Goal: Task Accomplishment & Management: Use online tool/utility

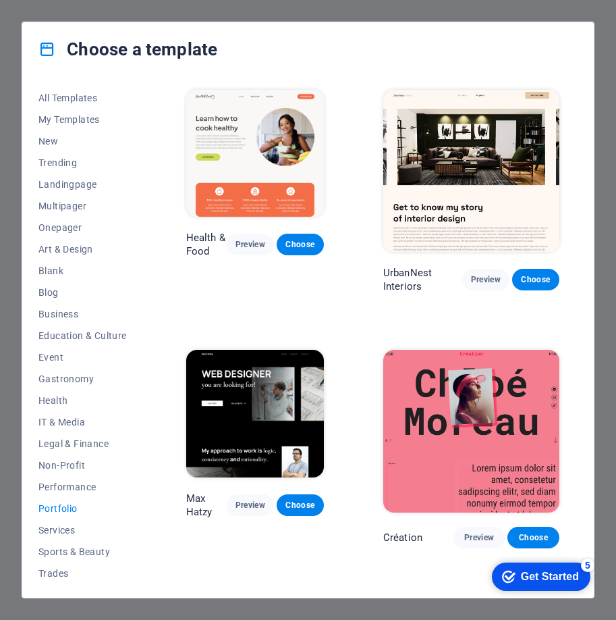
scroll to position [171, 0]
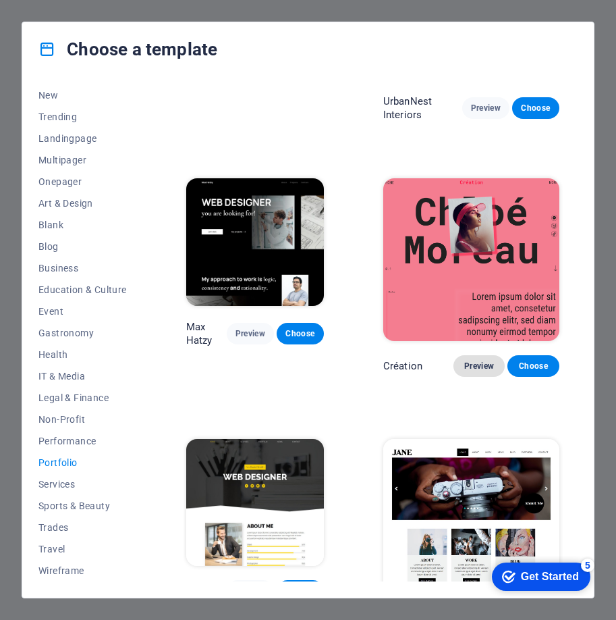
click at [464, 360] on span "Preview" at bounding box center [479, 365] width 30 height 11
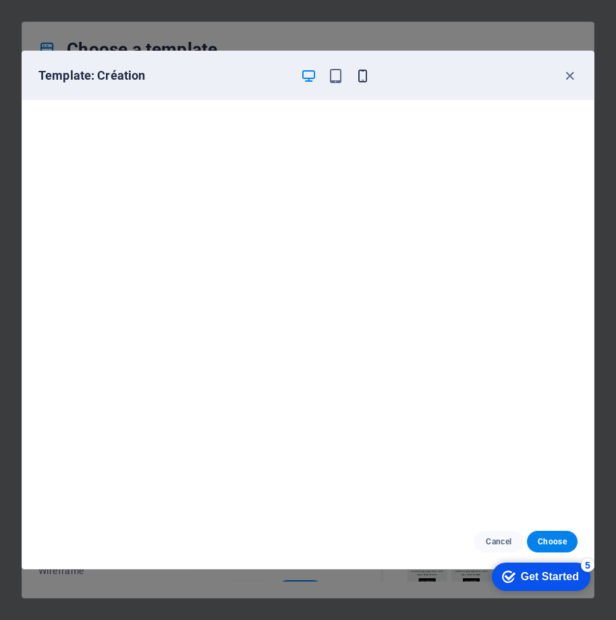
click at [366, 79] on icon "button" at bounding box center [363, 76] width 16 height 16
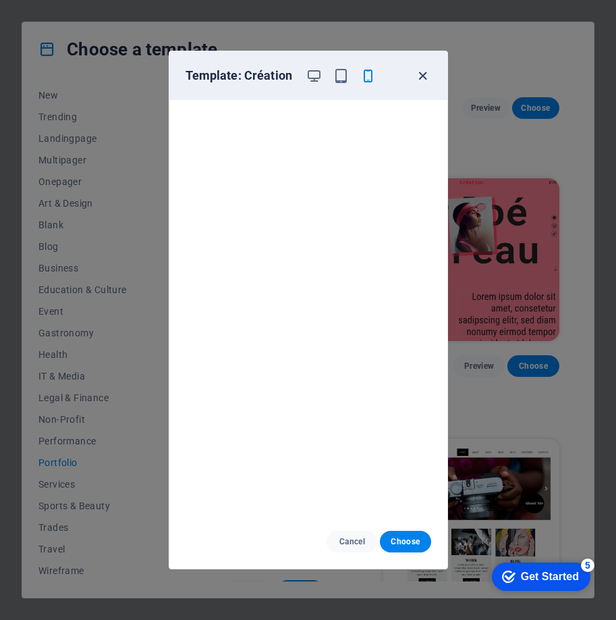
click at [423, 80] on icon "button" at bounding box center [423, 76] width 16 height 16
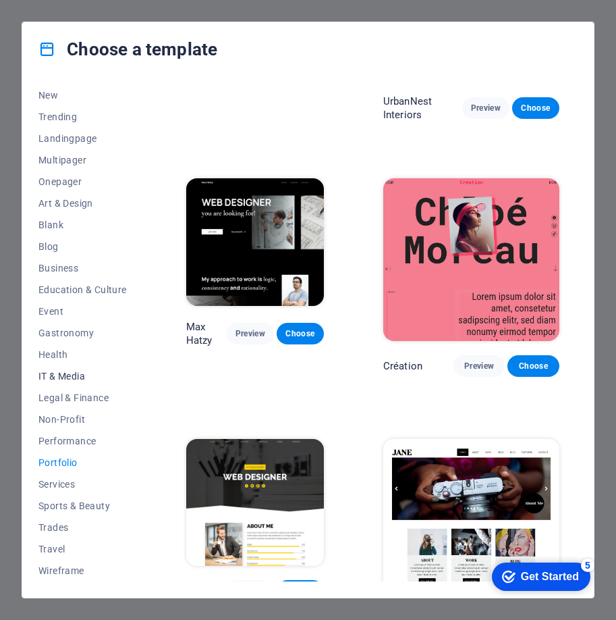
click at [63, 381] on button "IT & Media" at bounding box center [82, 376] width 88 height 22
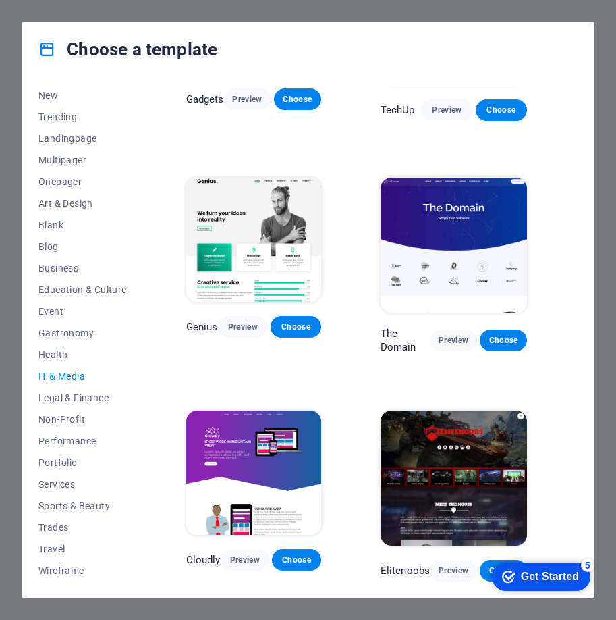
scroll to position [374, 0]
click at [60, 396] on span "Legal & Finance" at bounding box center [82, 397] width 88 height 11
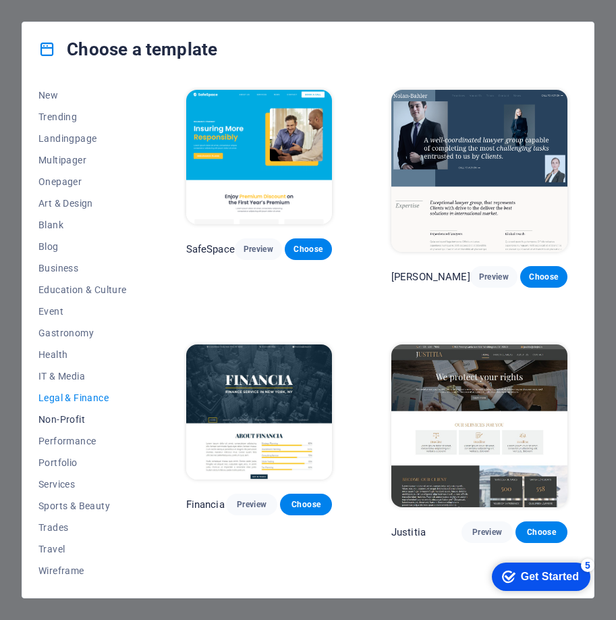
click at [80, 421] on span "Non-Profit" at bounding box center [82, 419] width 88 height 11
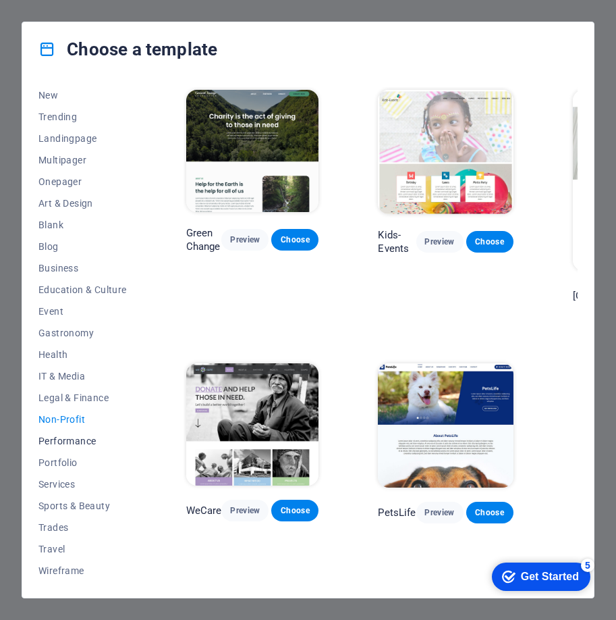
click at [76, 448] on button "Performance" at bounding box center [82, 441] width 88 height 22
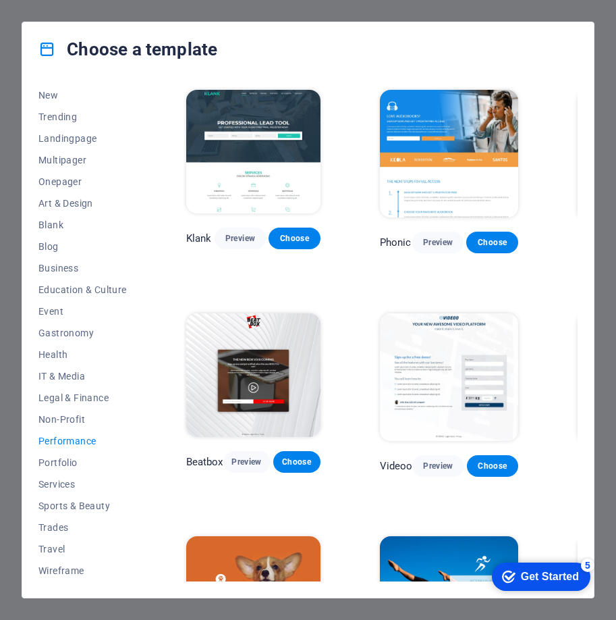
click at [86, 443] on span "Performance" at bounding box center [82, 440] width 88 height 11
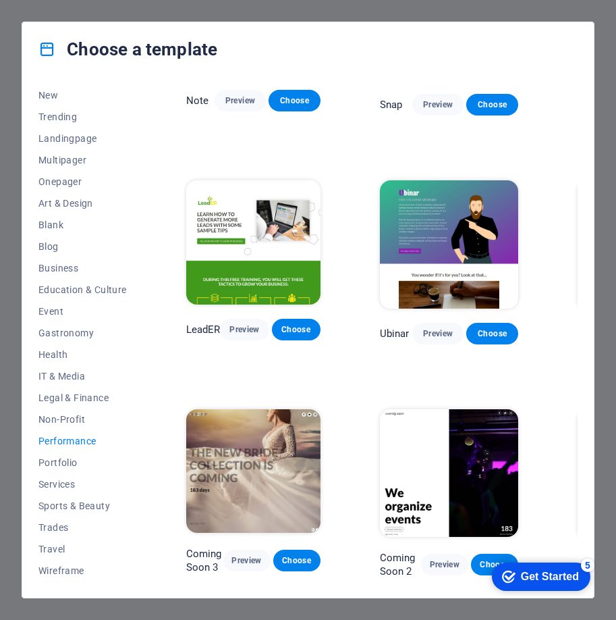
scroll to position [822, 150]
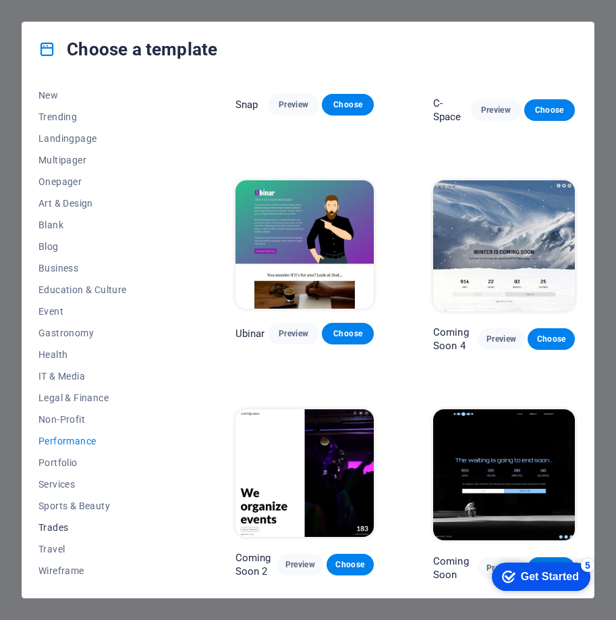
click at [65, 525] on span "Trades" at bounding box center [82, 527] width 88 height 11
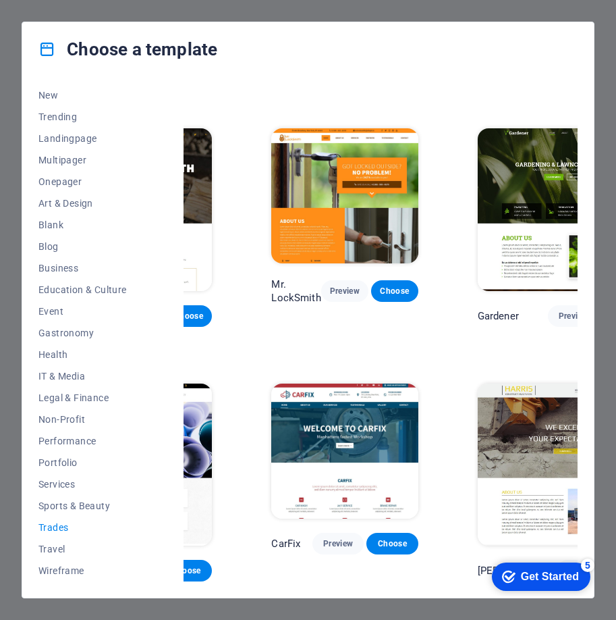
scroll to position [0, 150]
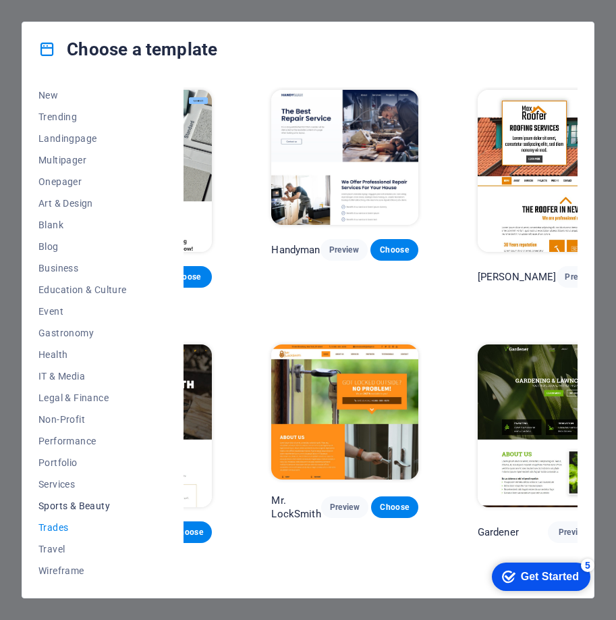
click at [90, 500] on span "Sports & Beauty" at bounding box center [82, 505] width 88 height 11
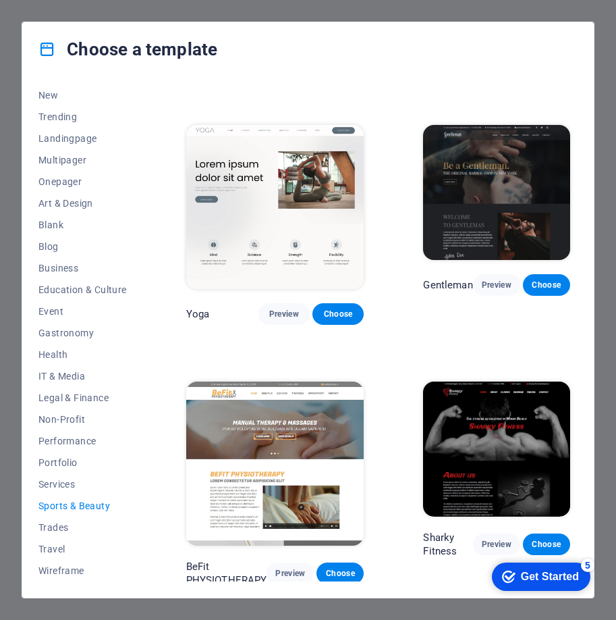
scroll to position [755, 0]
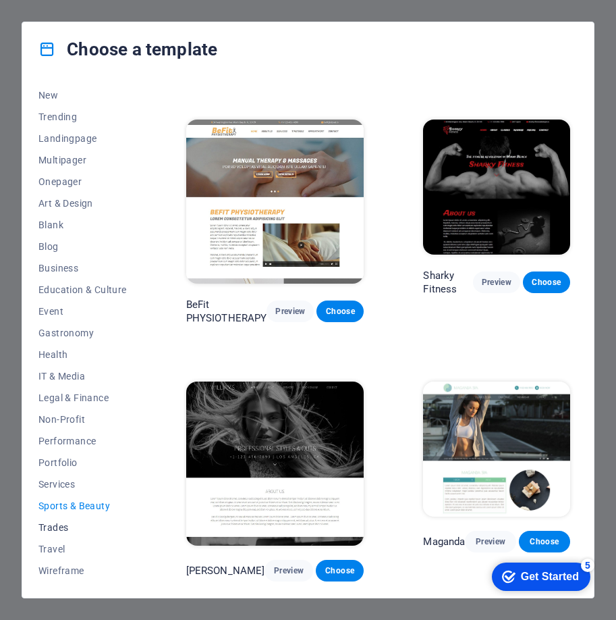
click at [63, 528] on span "Trades" at bounding box center [82, 527] width 88 height 11
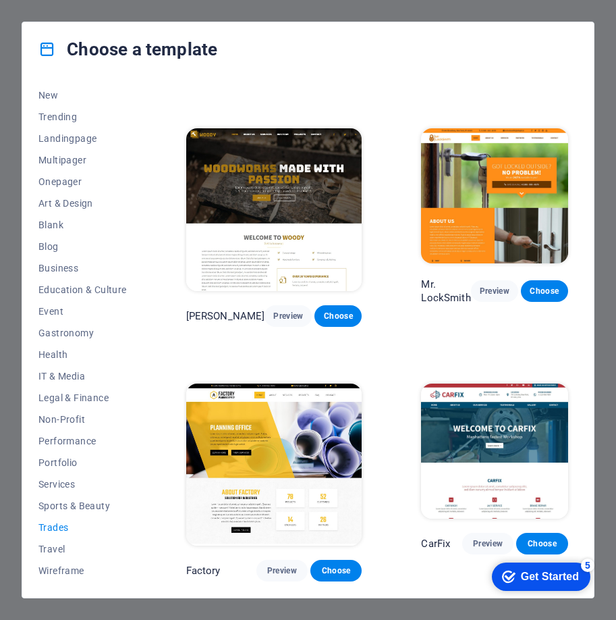
scroll to position [0, 0]
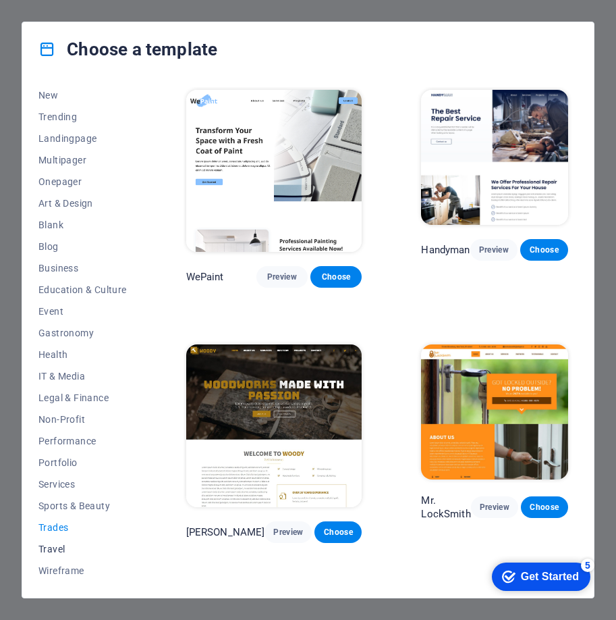
click at [55, 550] on span "Travel" at bounding box center [82, 548] width 88 height 11
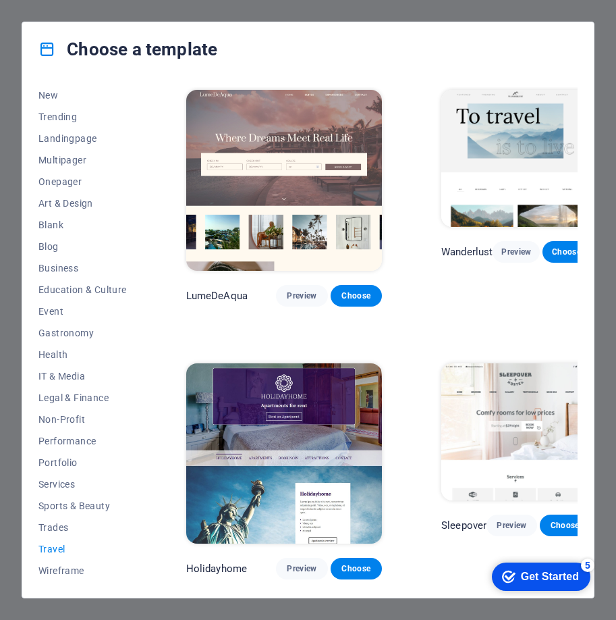
click at [51, 583] on div "All Templates My Templates New Trending Landingpage Multipager Onepager Art & D…" at bounding box center [308, 336] width 572 height 521
click at [56, 575] on span "Wireframe" at bounding box center [82, 570] width 88 height 11
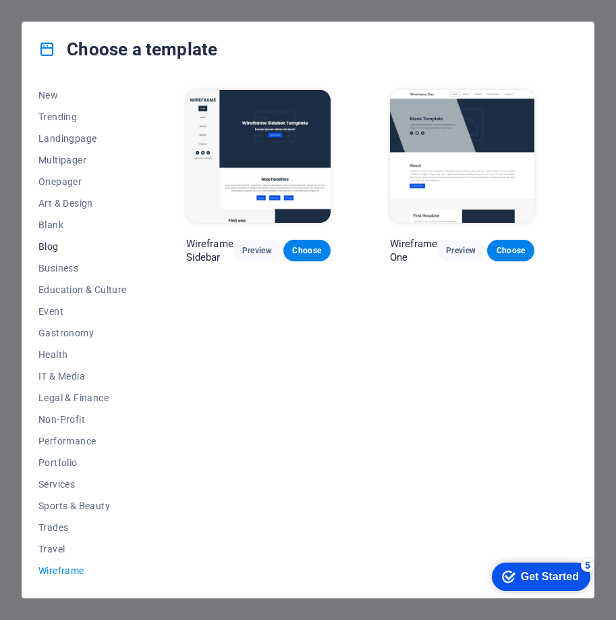
click at [68, 246] on span "Blog" at bounding box center [82, 246] width 88 height 11
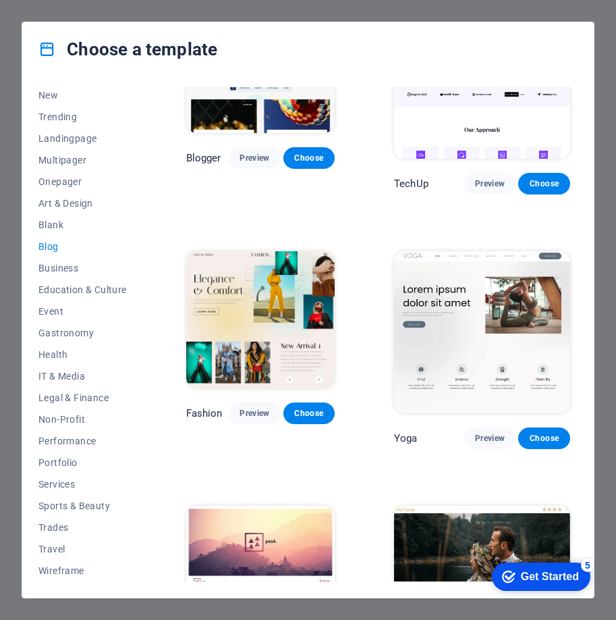
scroll to position [1215, 0]
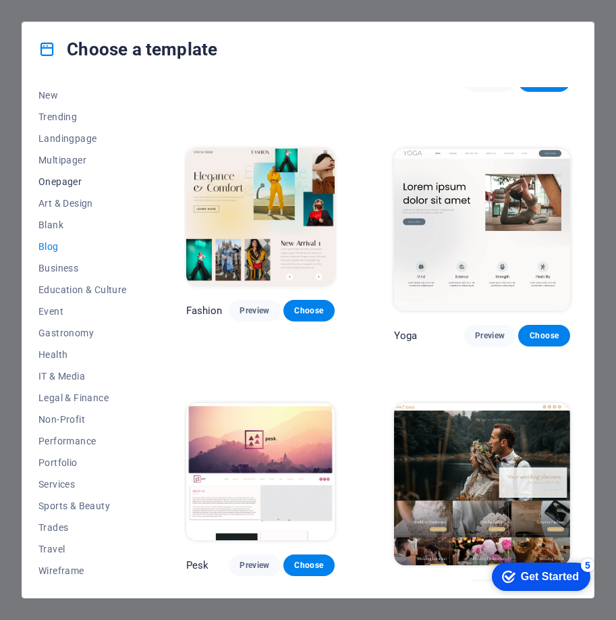
click at [78, 178] on span "Onepager" at bounding box center [82, 181] width 88 height 11
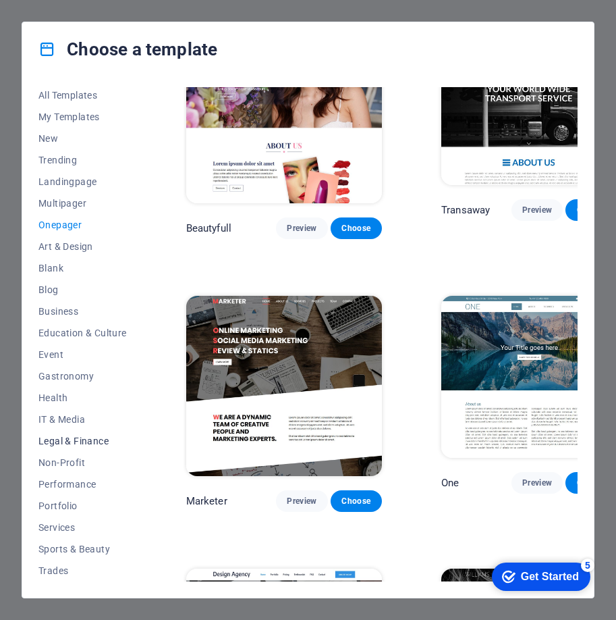
scroll to position [0, 0]
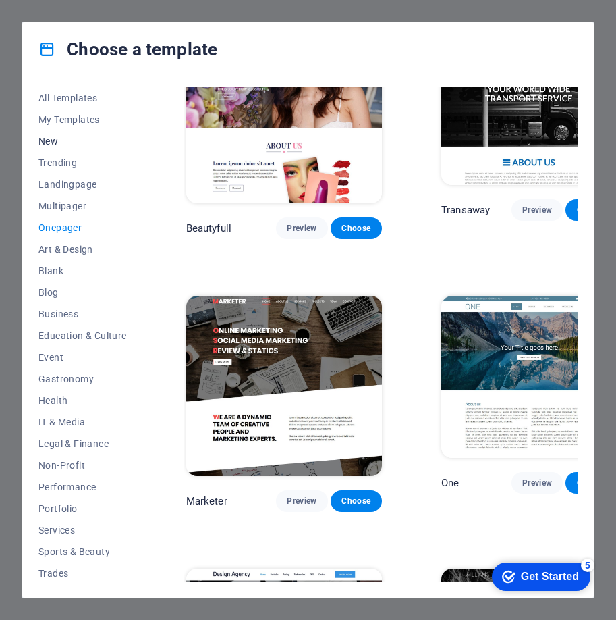
click at [57, 140] on span "New" at bounding box center [82, 141] width 88 height 11
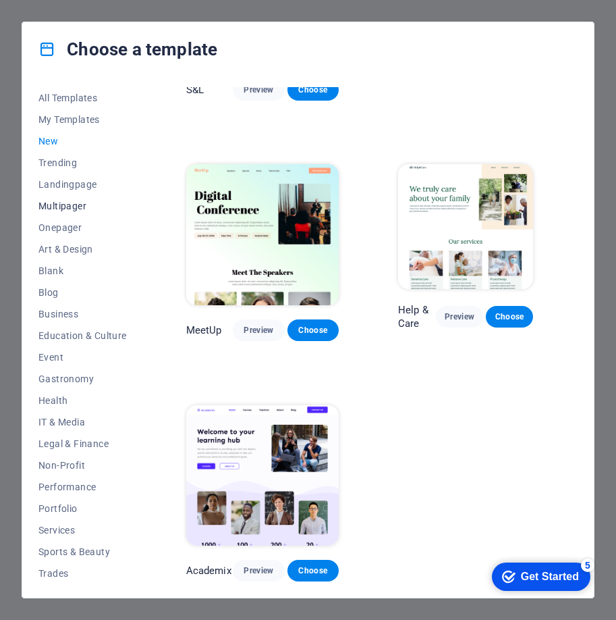
click at [72, 203] on span "Multipager" at bounding box center [82, 205] width 88 height 11
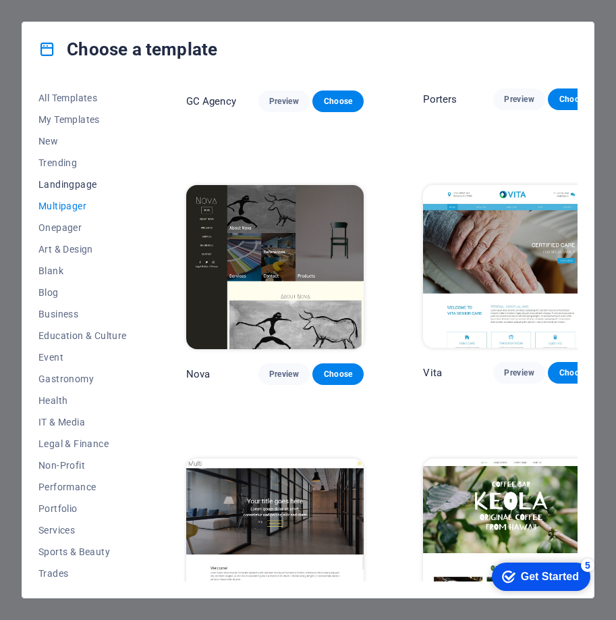
click at [64, 173] on button "Landingpage" at bounding box center [82, 184] width 88 height 22
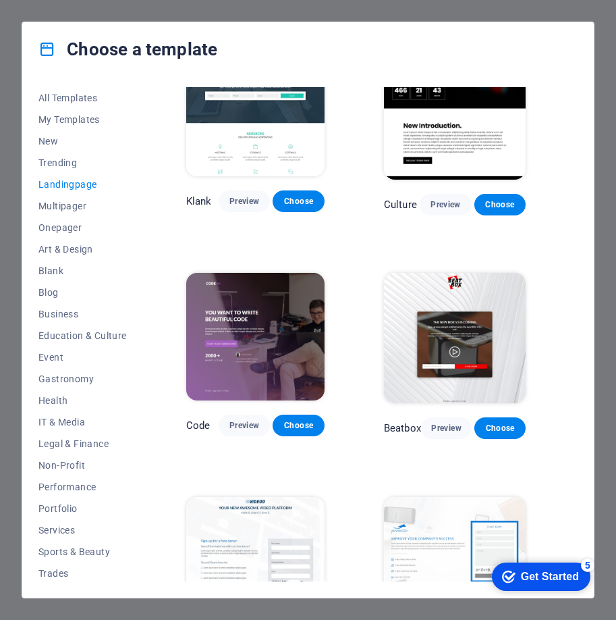
scroll to position [0, 0]
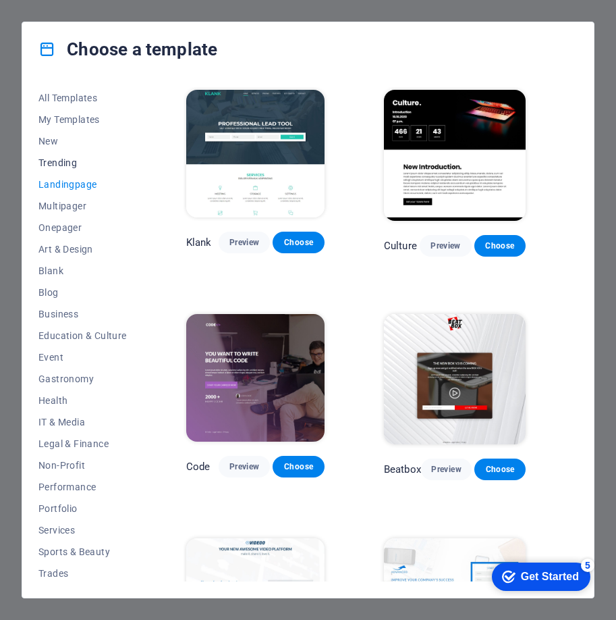
click at [61, 157] on span "Trending" at bounding box center [82, 162] width 88 height 11
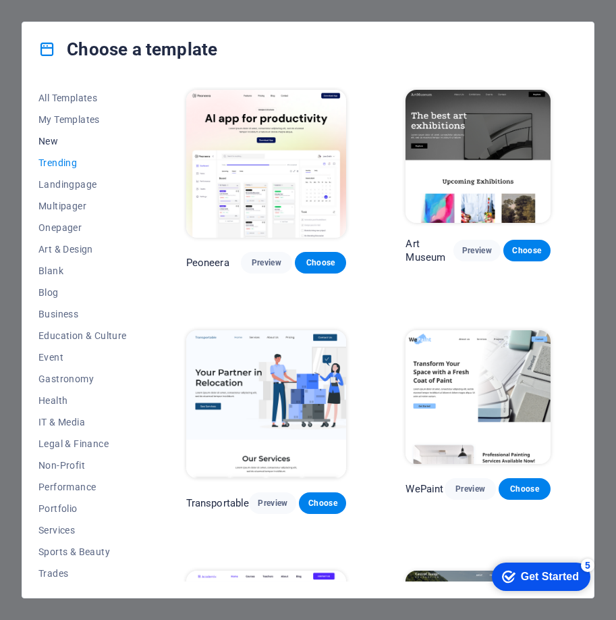
click at [62, 144] on span "New" at bounding box center [82, 141] width 88 height 11
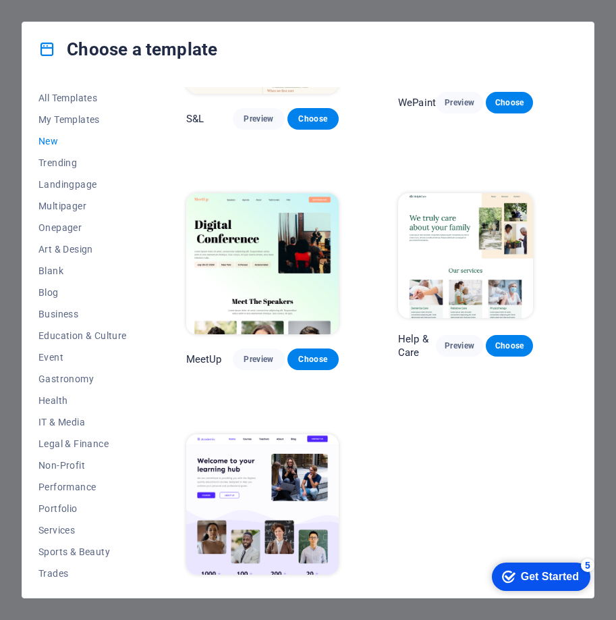
scroll to position [660, 0]
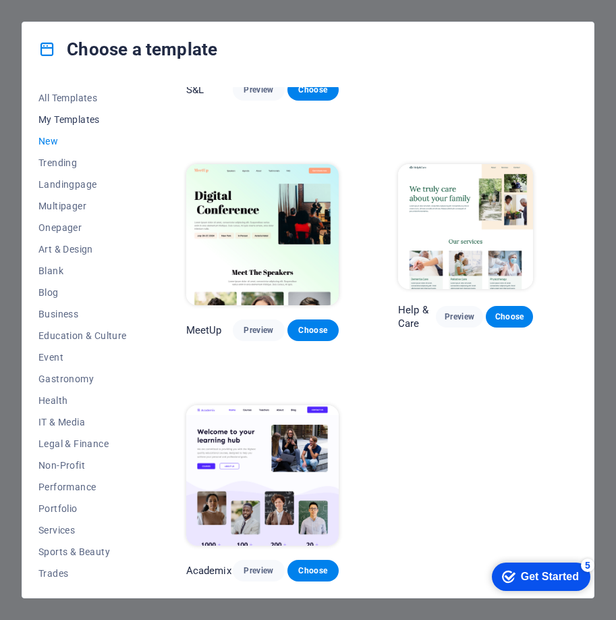
click at [87, 119] on span "My Templates" at bounding box center [82, 119] width 88 height 11
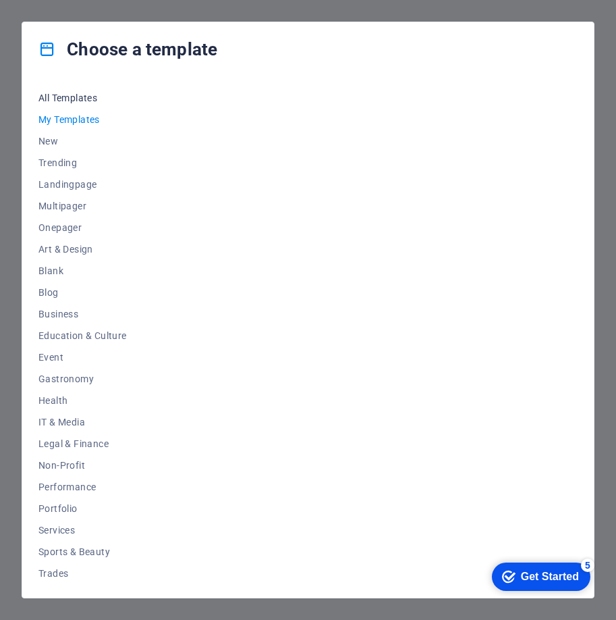
click at [43, 101] on span "All Templates" at bounding box center [82, 97] width 88 height 11
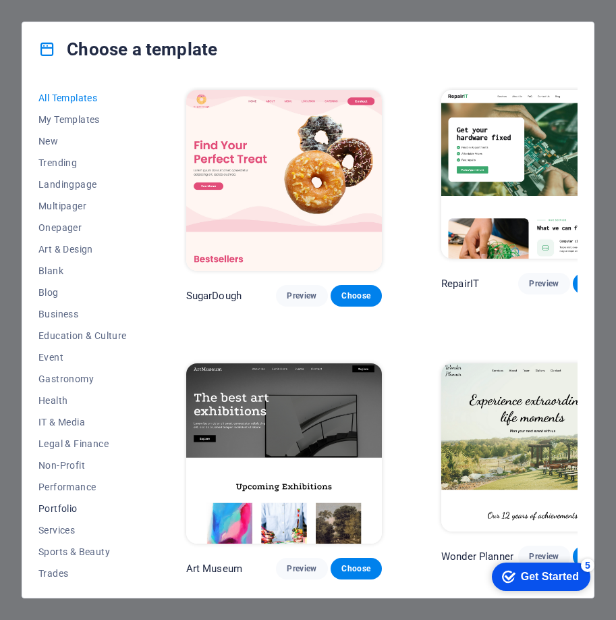
click at [64, 517] on button "Portfolio" at bounding box center [82, 509] width 88 height 22
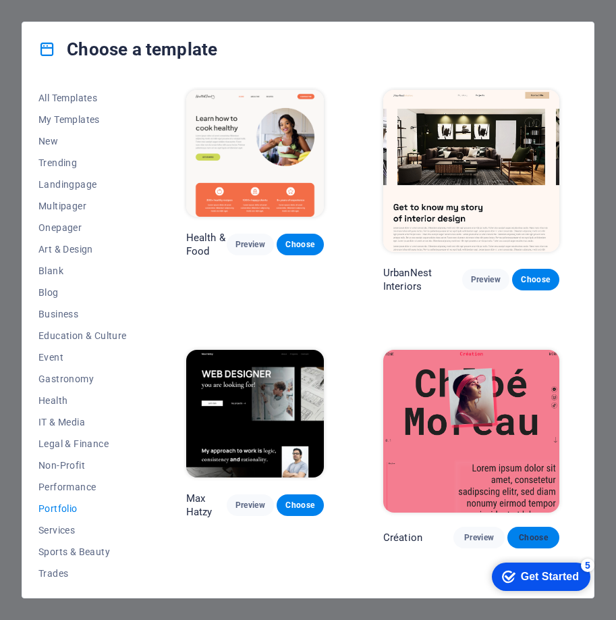
click at [518, 532] on span "Choose" at bounding box center [533, 537] width 30 height 11
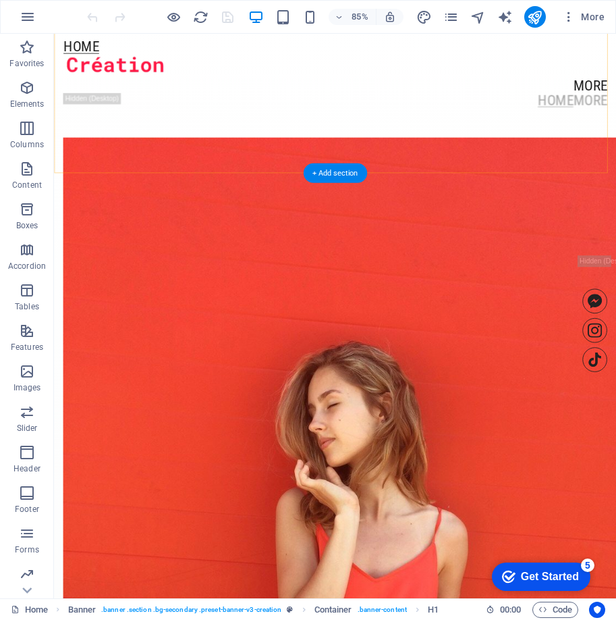
scroll to position [1620, 0]
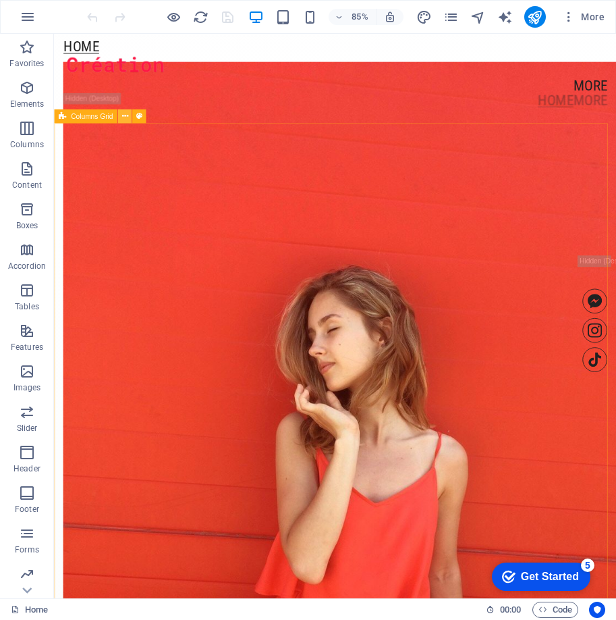
click at [120, 119] on button at bounding box center [125, 116] width 14 height 14
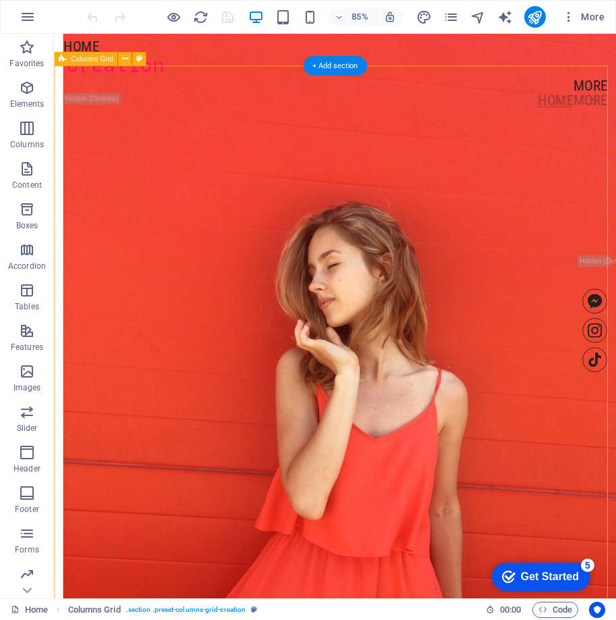
scroll to position [1688, 0]
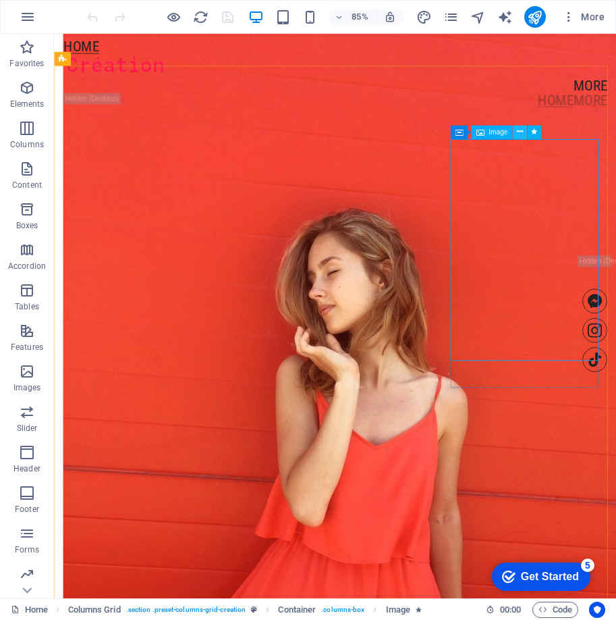
click at [518, 130] on icon at bounding box center [519, 132] width 6 height 12
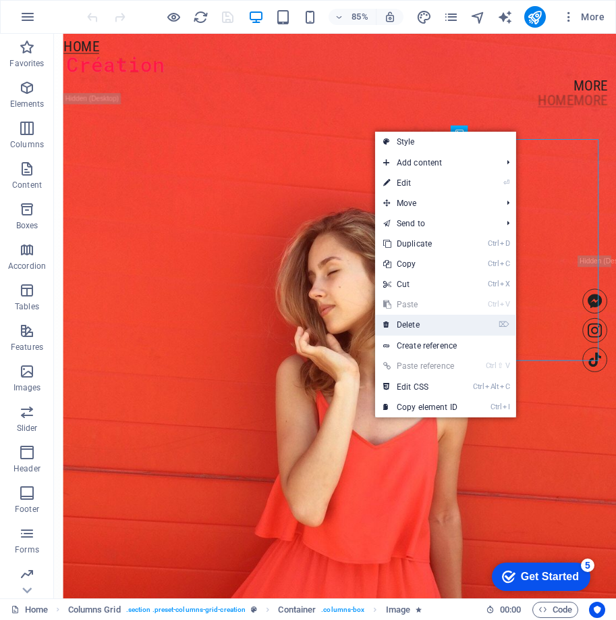
click at [420, 322] on link "⌦ Delete" at bounding box center [420, 325] width 90 height 20
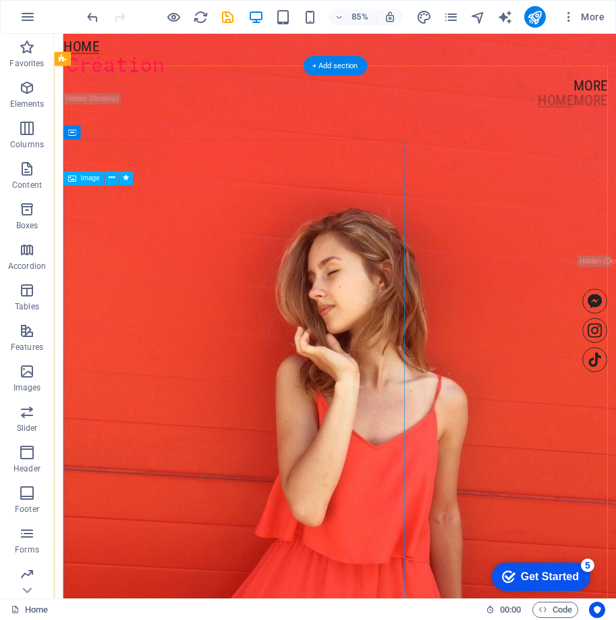
click at [385, 334] on figure at bounding box center [420, 440] width 710 height 882
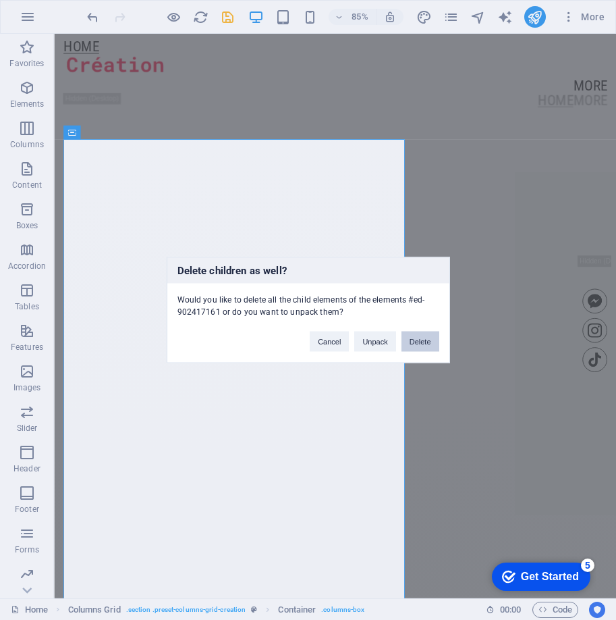
click at [417, 350] on button "Delete" at bounding box center [421, 341] width 38 height 20
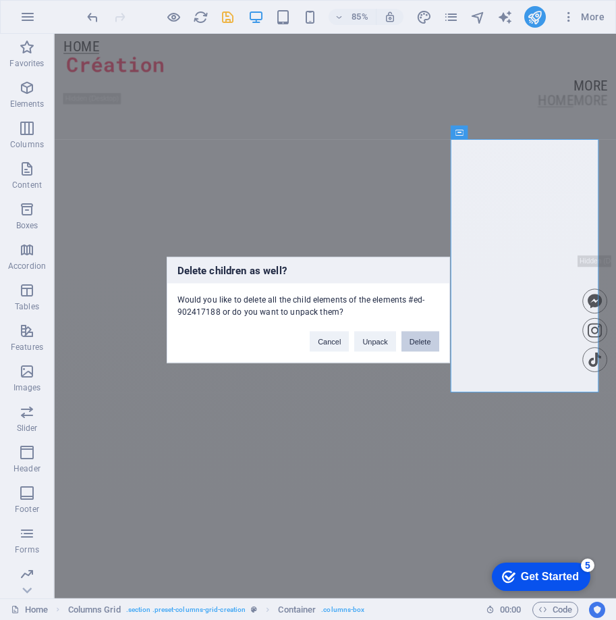
click at [417, 340] on button "Delete" at bounding box center [421, 341] width 38 height 20
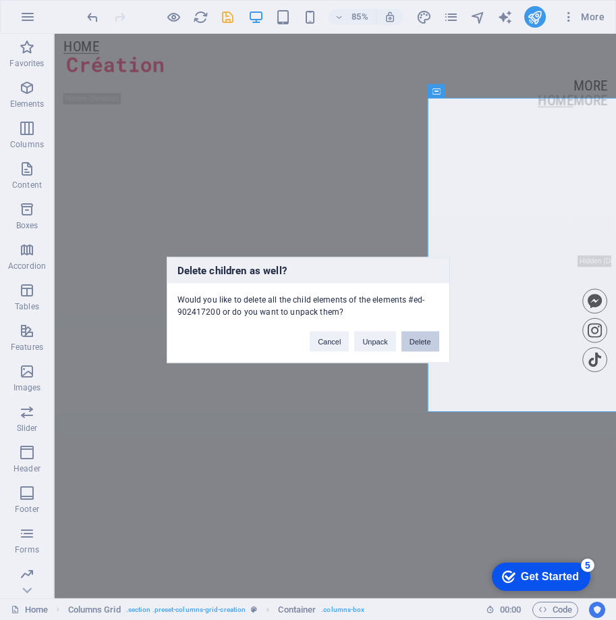
click at [422, 346] on button "Delete" at bounding box center [421, 341] width 38 height 20
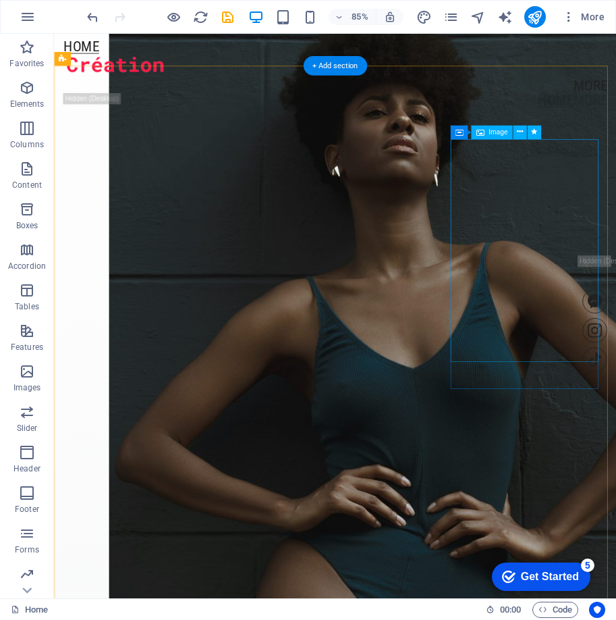
click at [572, 348] on figure at bounding box center [460, 443] width 683 height 996
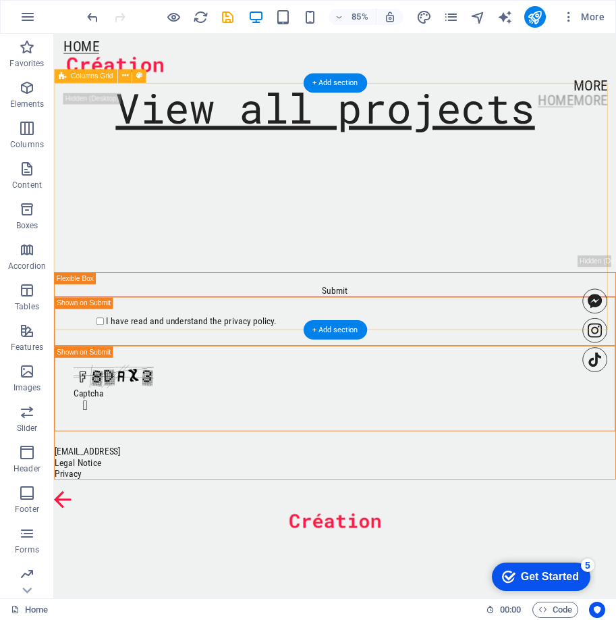
scroll to position [1890, 0]
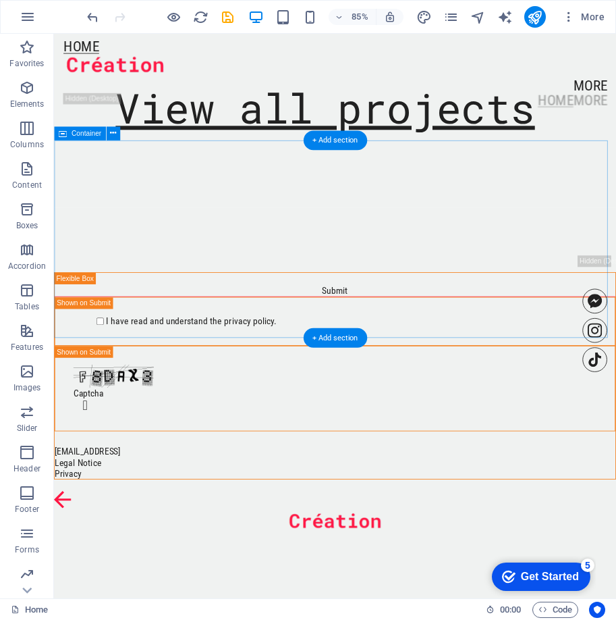
click at [548, 198] on div "View all projects" at bounding box center [385, 122] width 662 height 233
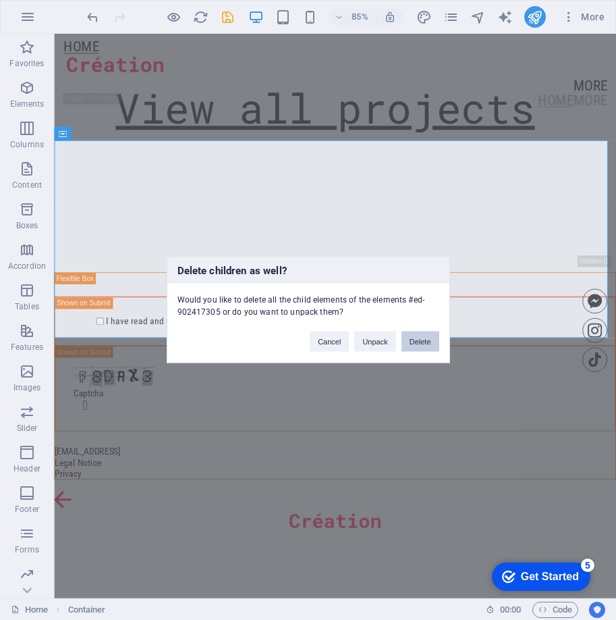
click at [414, 338] on button "Delete" at bounding box center [421, 341] width 38 height 20
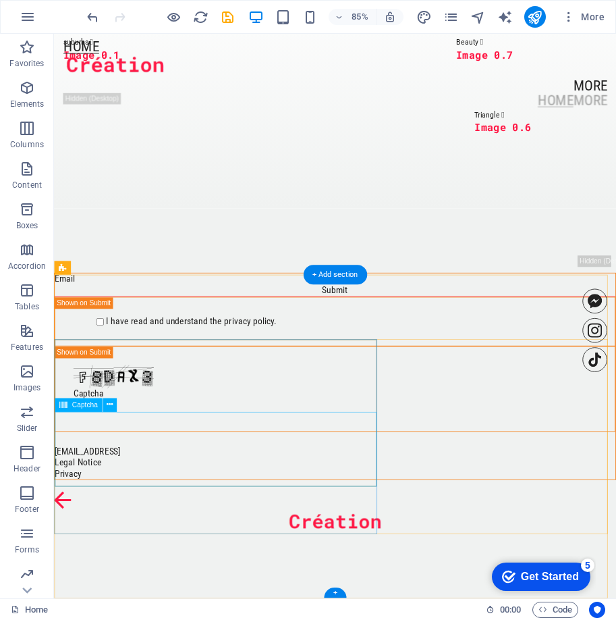
click at [349, 502] on div "Unreadable? Load new" at bounding box center [385, 451] width 660 height 101
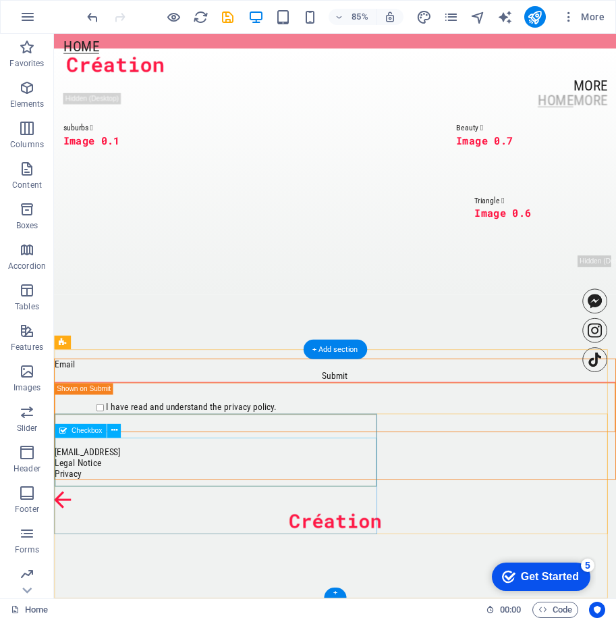
click at [321, 502] on div "I have read and understand the privacy policy." at bounding box center [385, 472] width 660 height 57
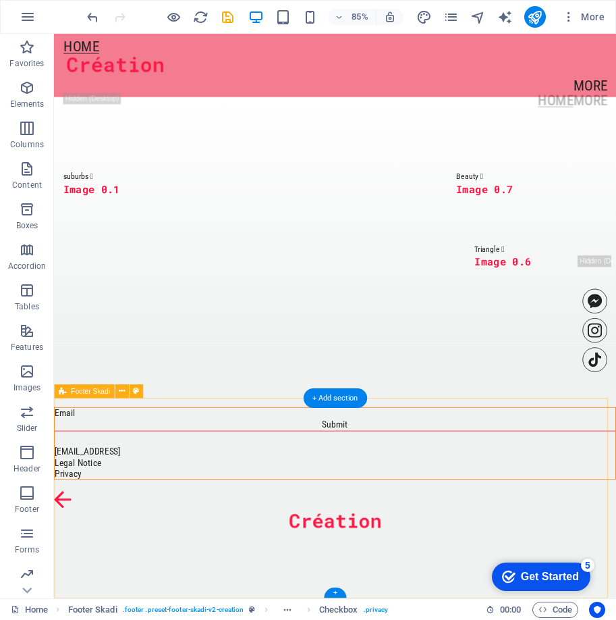
scroll to position [1587, 0]
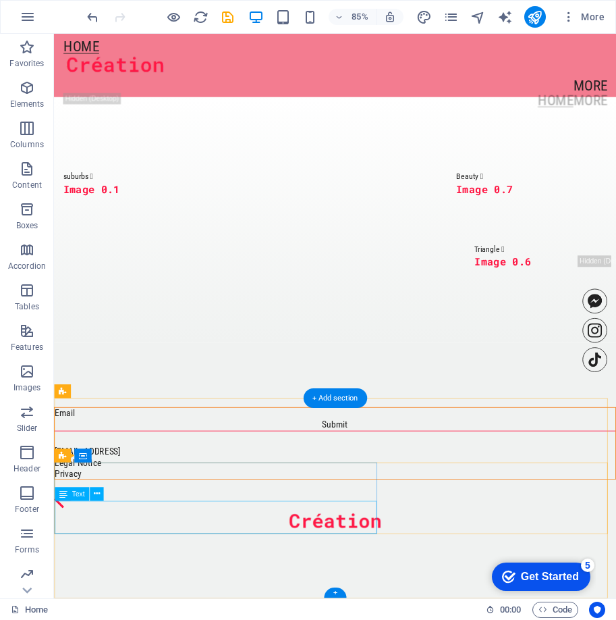
click at [365, 558] on div "[EMAIL_ADDRESS] Legal Notice Privacy" at bounding box center [385, 537] width 660 height 39
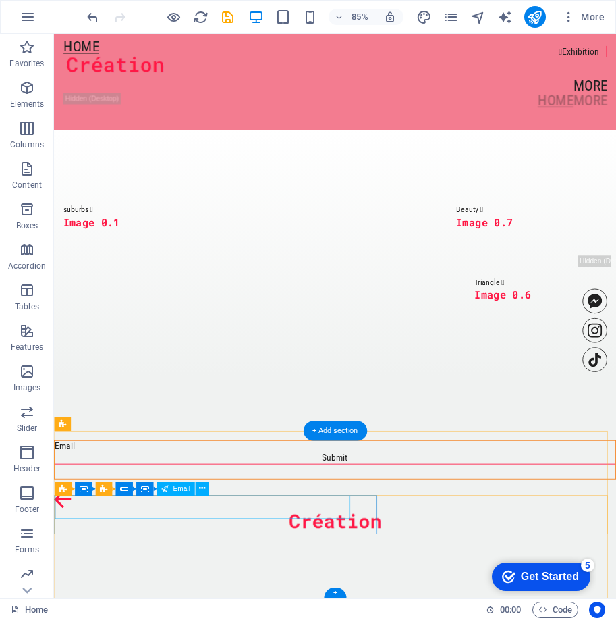
scroll to position [1549, 0]
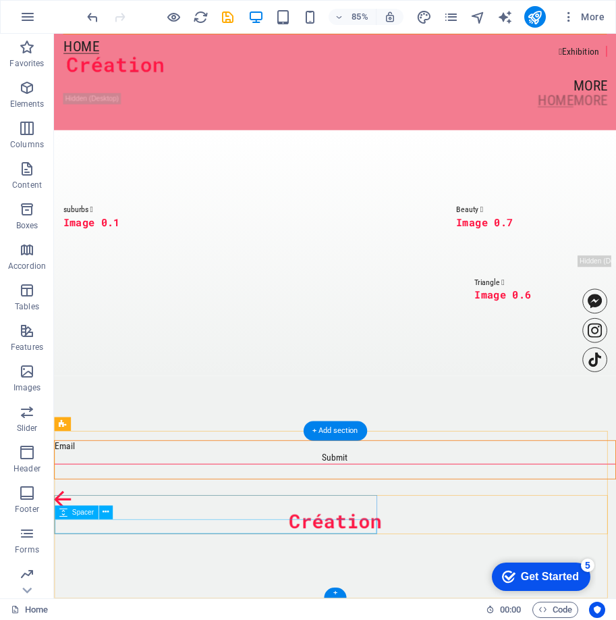
click at [325, 557] on div at bounding box center [385, 548] width 660 height 17
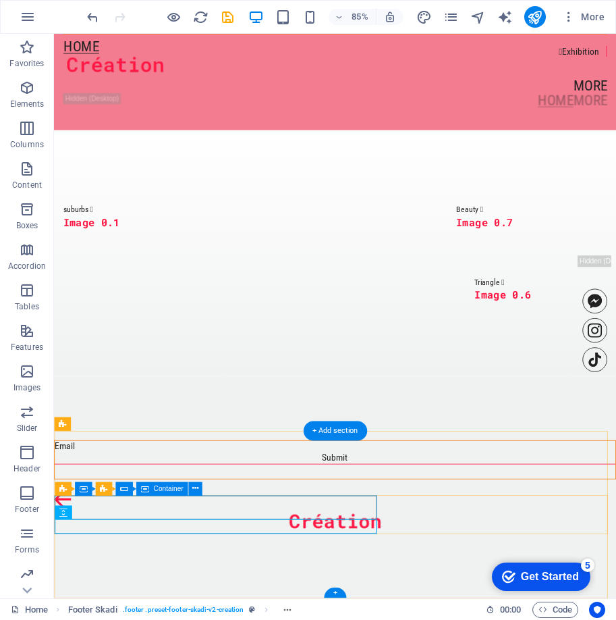
scroll to position [1532, 0]
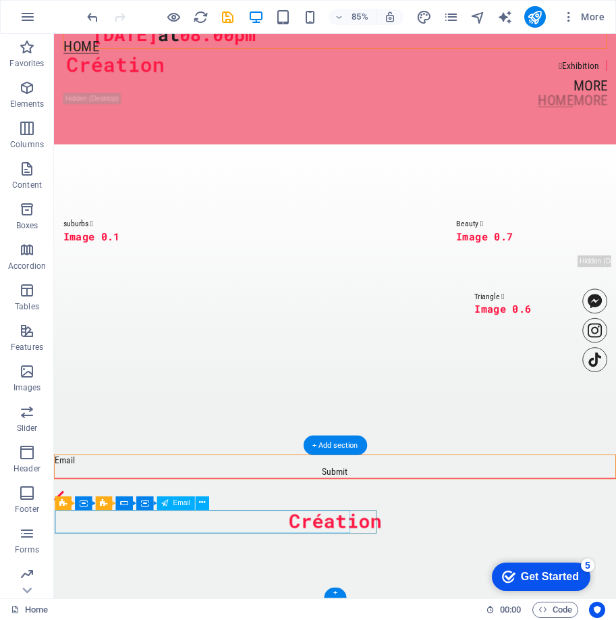
click at [329, 542] on div at bounding box center [385, 535] width 660 height 13
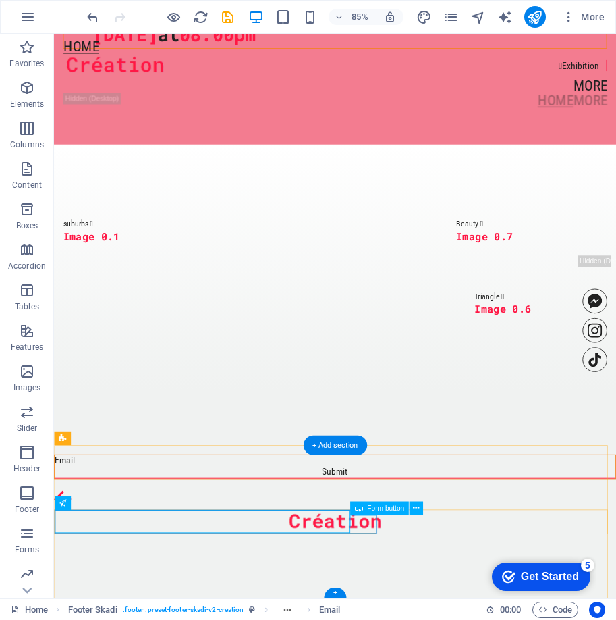
click at [414, 556] on div "Submit" at bounding box center [385, 549] width 660 height 14
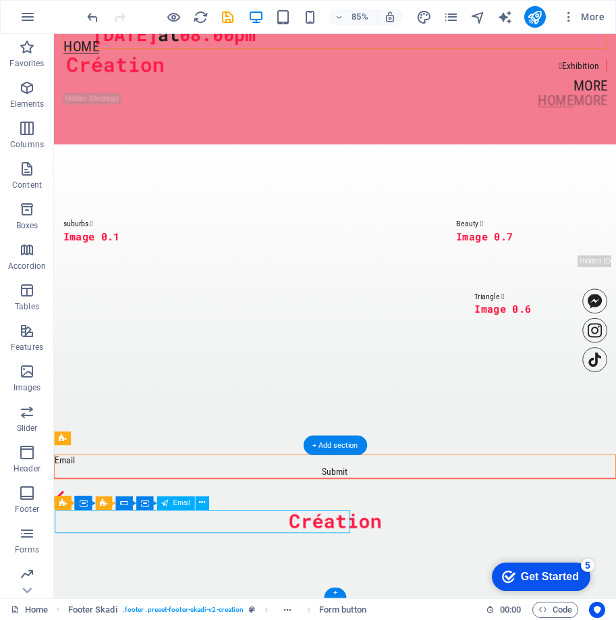
click at [352, 542] on div at bounding box center [385, 535] width 660 height 13
click at [345, 542] on div at bounding box center [385, 535] width 660 height 13
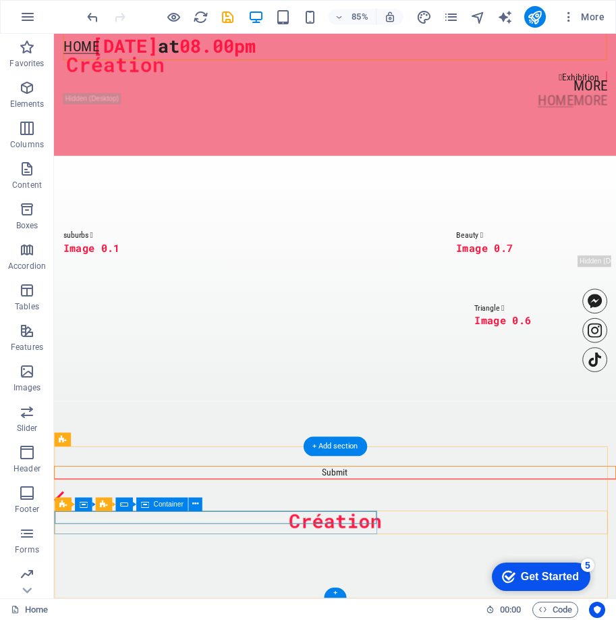
click at [240, 558] on div "Submit" at bounding box center [385, 550] width 660 height 15
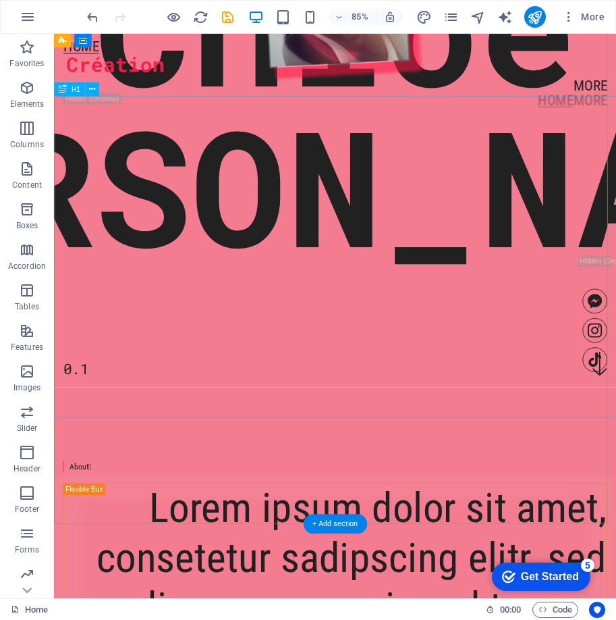
scroll to position [68, 0]
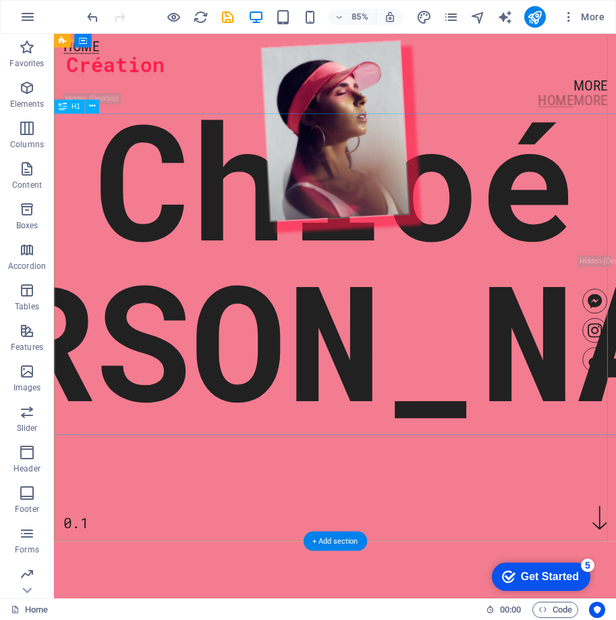
click at [400, 401] on div "[PERSON_NAME]" at bounding box center [385, 298] width 1474 height 378
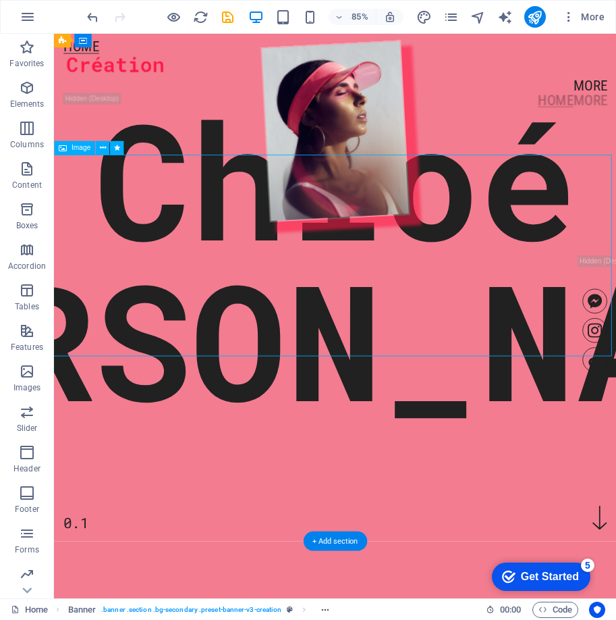
drag, startPoint x: 350, startPoint y: 297, endPoint x: 353, endPoint y: 215, distance: 81.8
click at [353, 215] on figure at bounding box center [385, 148] width 672 height 240
click at [339, 231] on figure at bounding box center [385, 148] width 672 height 240
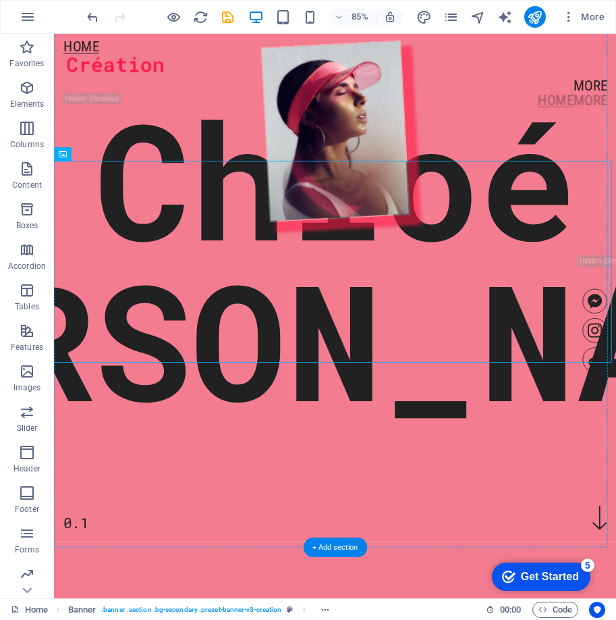
scroll to position [0, 0]
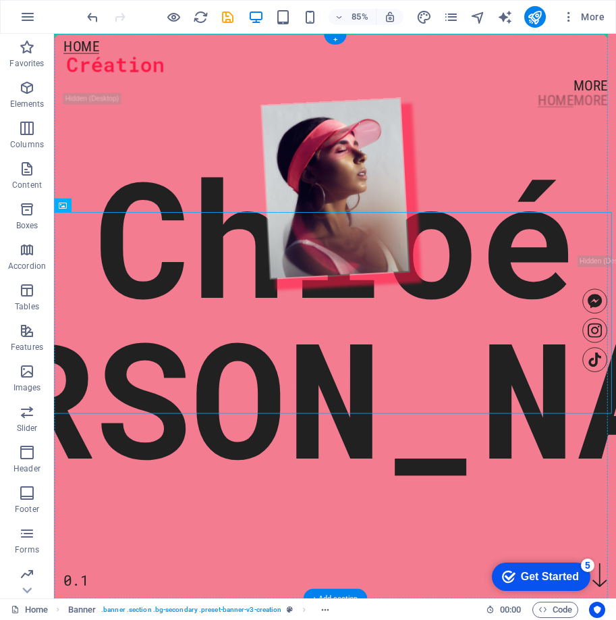
drag, startPoint x: 356, startPoint y: 277, endPoint x: 367, endPoint y: 181, distance: 97.1
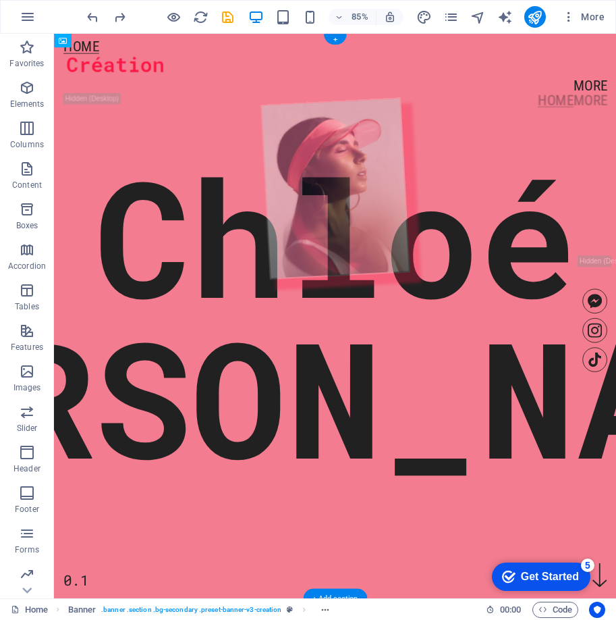
drag, startPoint x: 394, startPoint y: 330, endPoint x: 373, endPoint y: 216, distance: 116.0
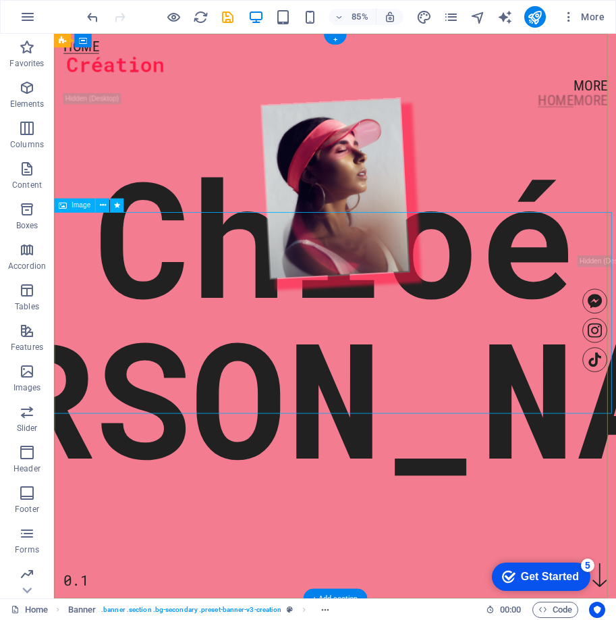
drag, startPoint x: 425, startPoint y: 338, endPoint x: 410, endPoint y: 337, distance: 14.2
click at [422, 336] on figure at bounding box center [385, 216] width 672 height 240
drag, startPoint x: 278, startPoint y: 301, endPoint x: 200, endPoint y: 295, distance: 78.5
click at [275, 301] on figure at bounding box center [385, 216] width 672 height 240
click at [113, 205] on icon at bounding box center [116, 205] width 6 height 12
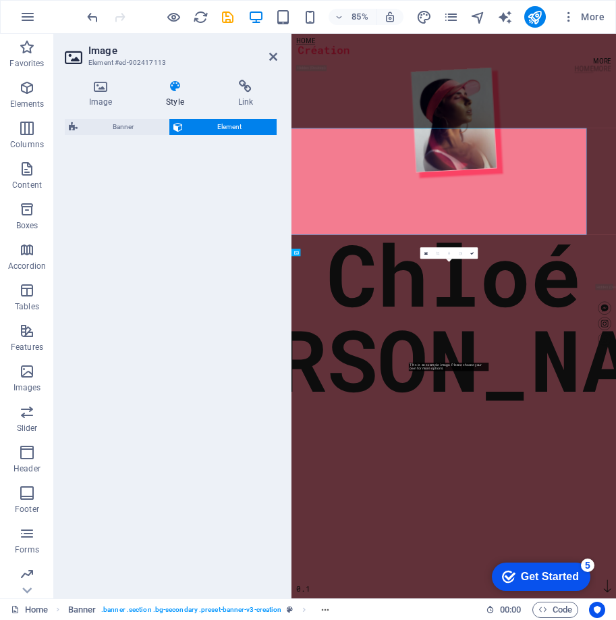
select select "fade"
select select "s"
select select "onload"
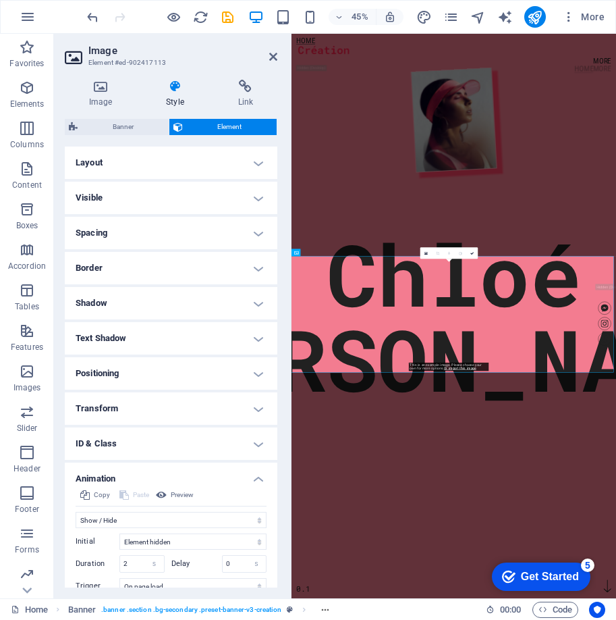
click at [260, 266] on h4 "Border" at bounding box center [171, 268] width 213 height 32
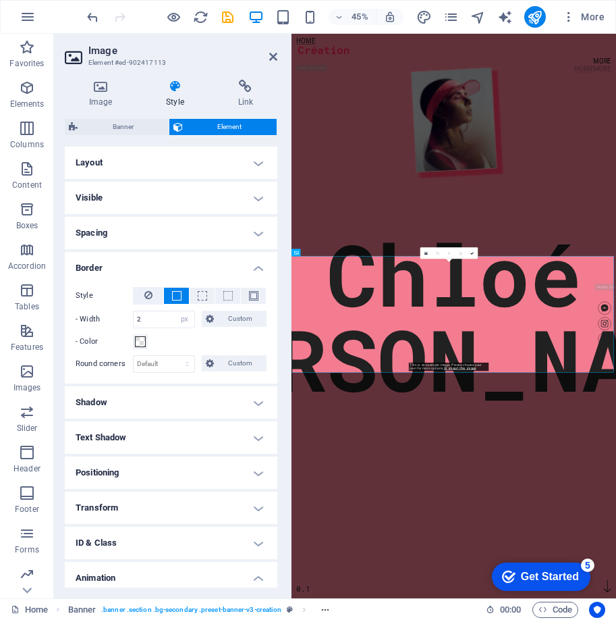
click at [261, 266] on h4 "Border" at bounding box center [171, 264] width 213 height 24
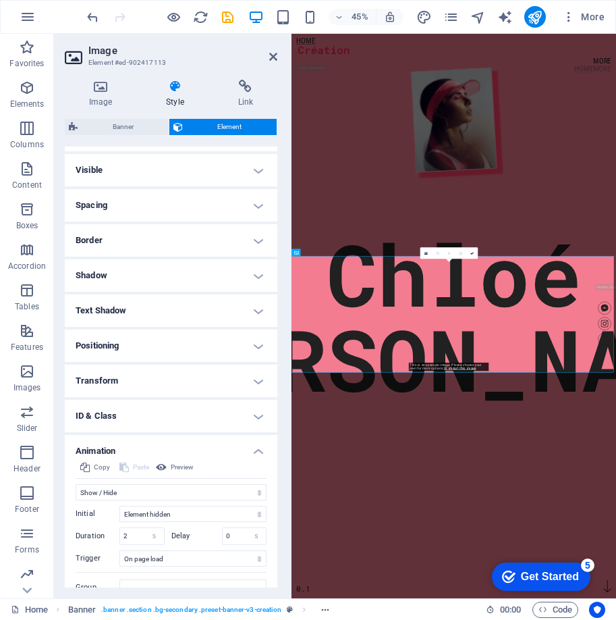
scroll to position [82, 0]
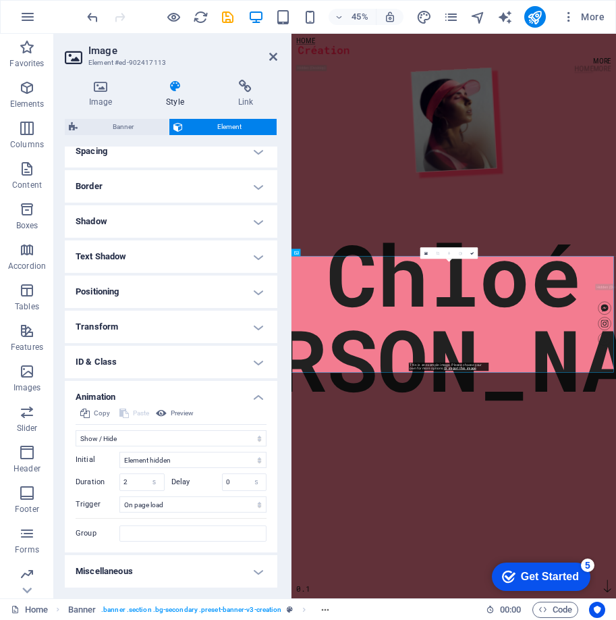
click at [259, 362] on h4 "ID & Class" at bounding box center [171, 362] width 213 height 32
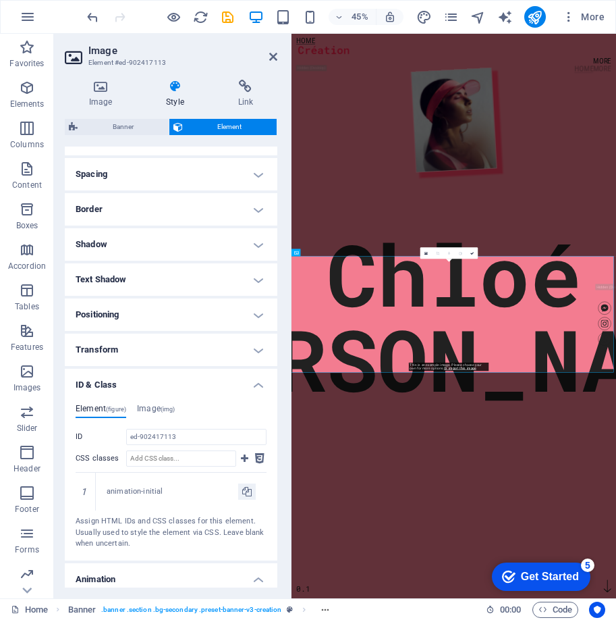
scroll to position [0, 0]
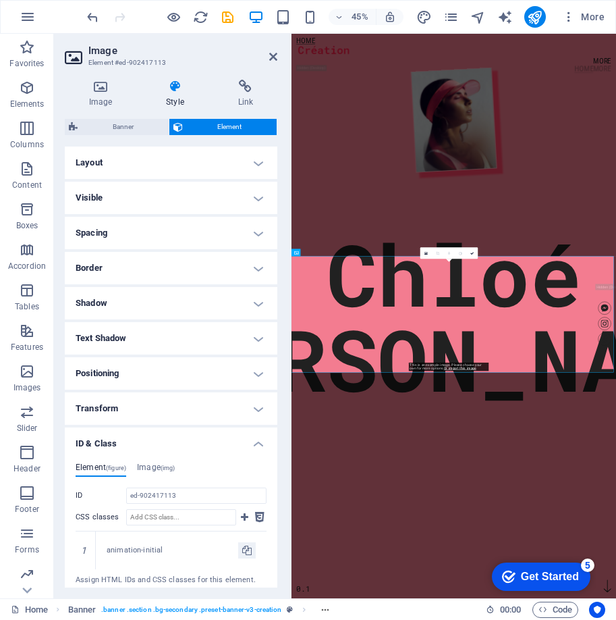
click at [239, 163] on h4 "Layout" at bounding box center [171, 162] width 213 height 32
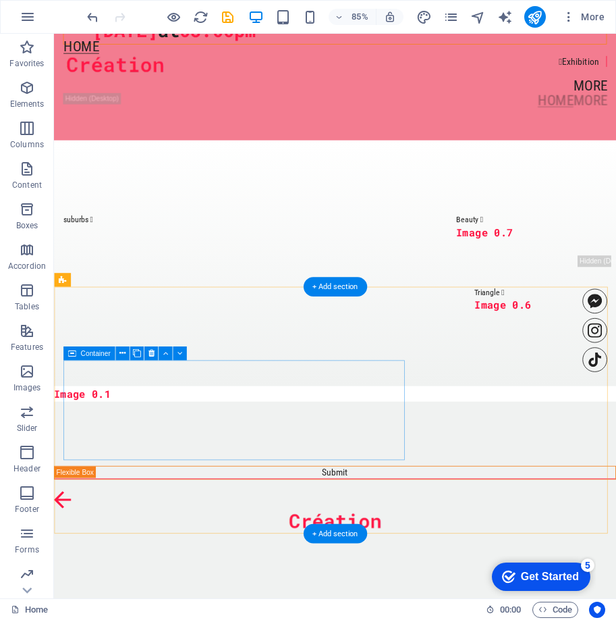
scroll to position [1549, 0]
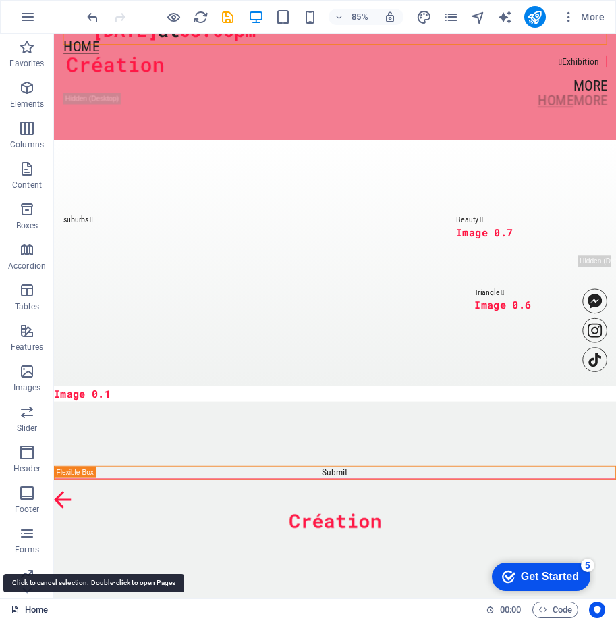
click at [30, 610] on link "Home" at bounding box center [29, 609] width 37 height 16
click at [15, 16] on button "button" at bounding box center [27, 17] width 32 height 32
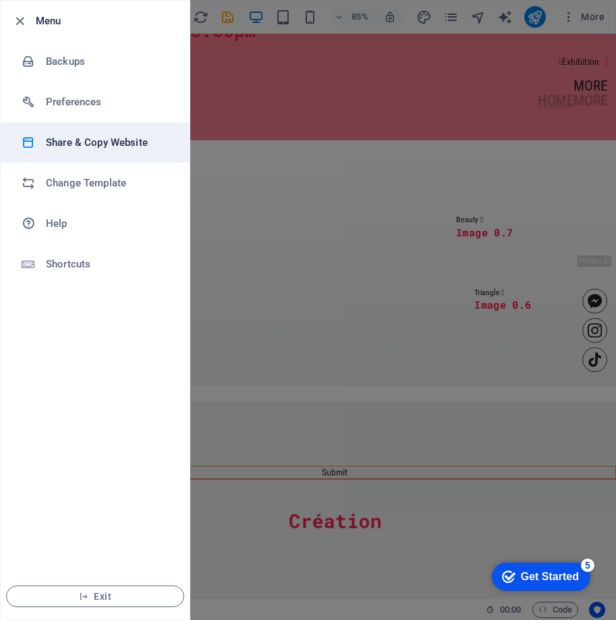
click at [103, 144] on h6 "Share & Copy Website" at bounding box center [108, 142] width 125 height 16
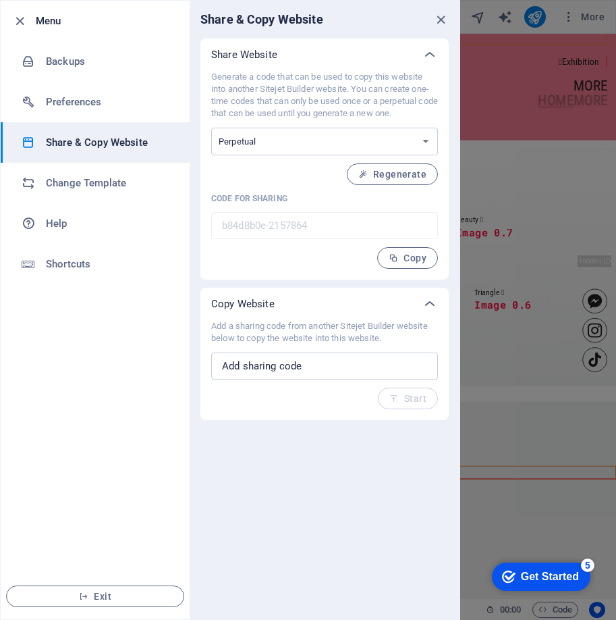
drag, startPoint x: 175, startPoint y: 176, endPoint x: 213, endPoint y: 333, distance: 161.8
click at [210, 332] on div "Menu Backups Preferences Share & Copy Website Change Template Help Shortcuts Ex…" at bounding box center [230, 310] width 460 height 620
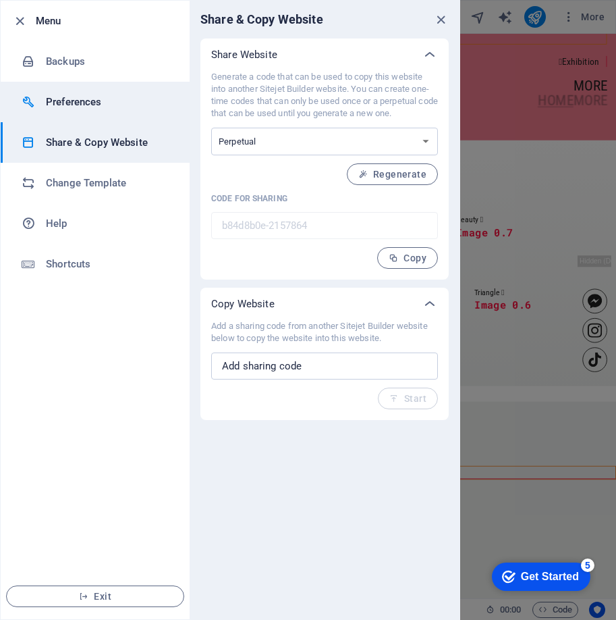
click at [80, 97] on h6 "Preferences" at bounding box center [108, 102] width 125 height 16
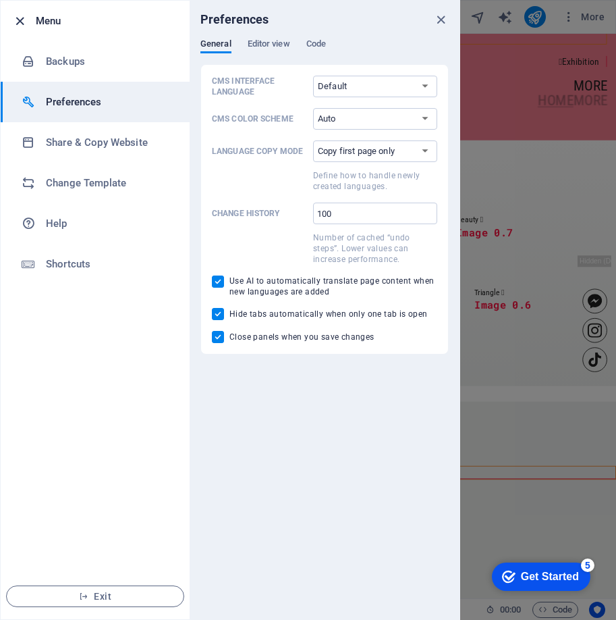
click at [14, 27] on icon "button" at bounding box center [20, 22] width 16 height 16
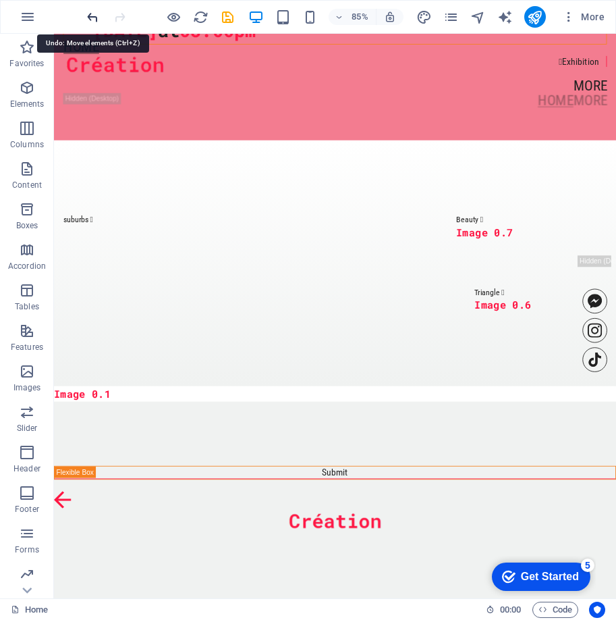
click at [89, 14] on icon "undo" at bounding box center [93, 17] width 16 height 16
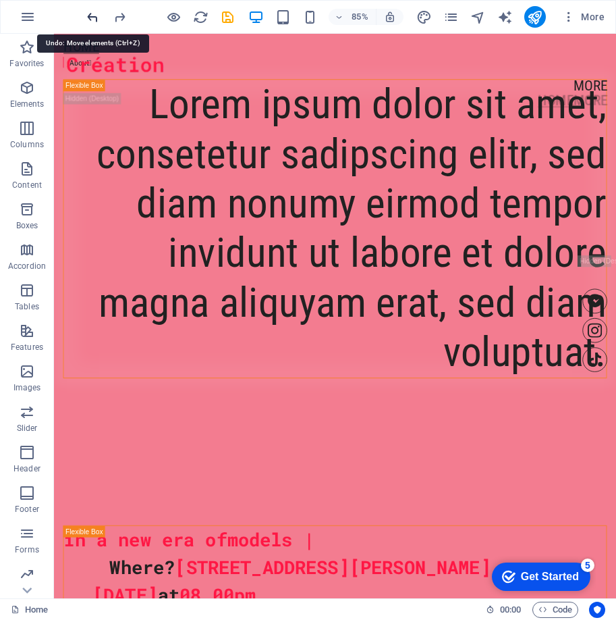
scroll to position [0, 0]
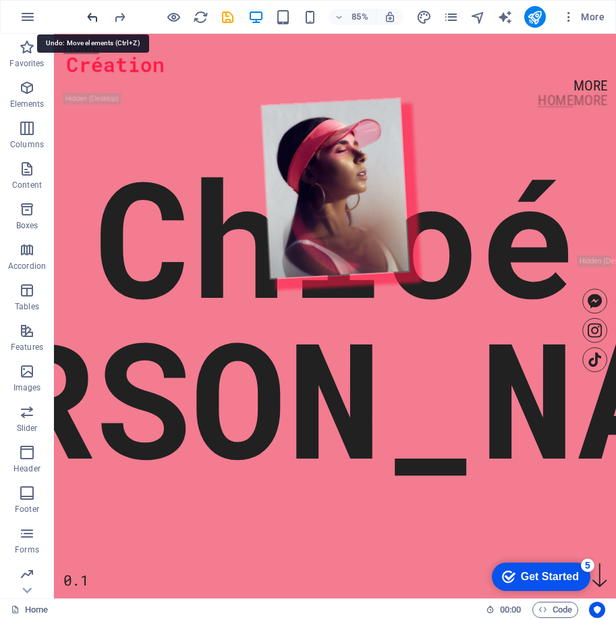
click at [89, 14] on icon "undo" at bounding box center [93, 17] width 16 height 16
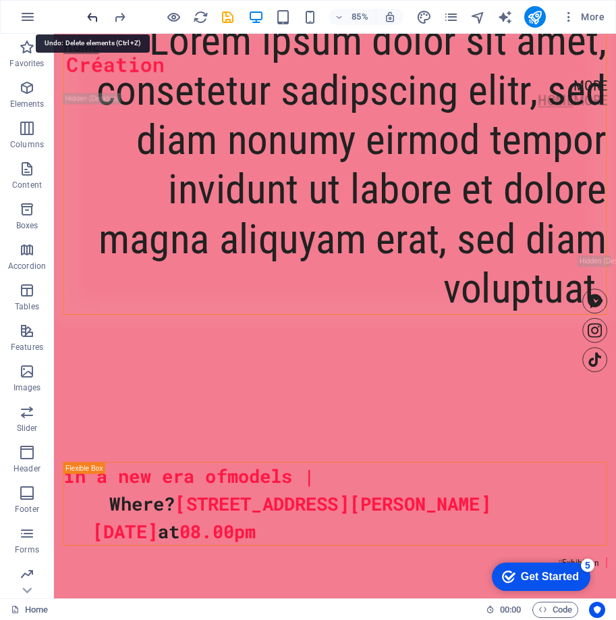
scroll to position [1502, 0]
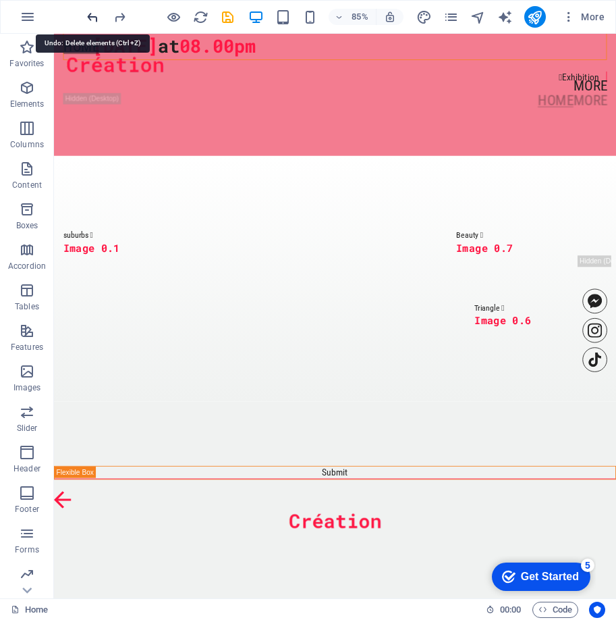
click at [89, 14] on icon "undo" at bounding box center [93, 17] width 16 height 16
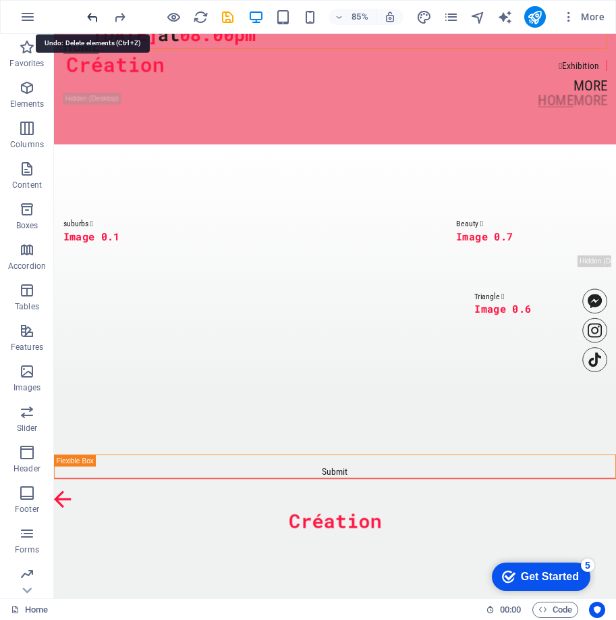
click at [90, 15] on icon "undo" at bounding box center [93, 17] width 16 height 16
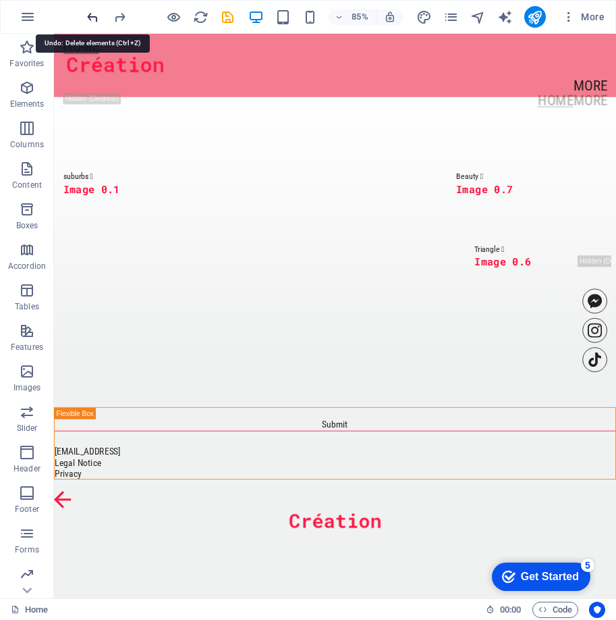
click at [90, 15] on icon "undo" at bounding box center [93, 17] width 16 height 16
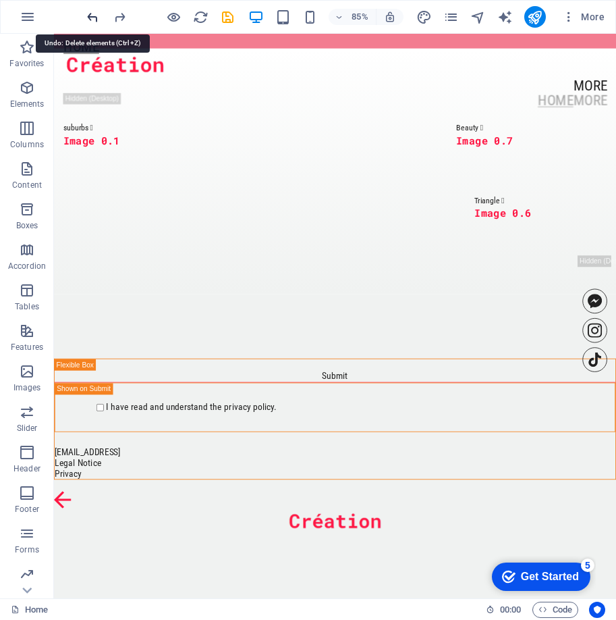
click at [90, 15] on icon "undo" at bounding box center [93, 17] width 16 height 16
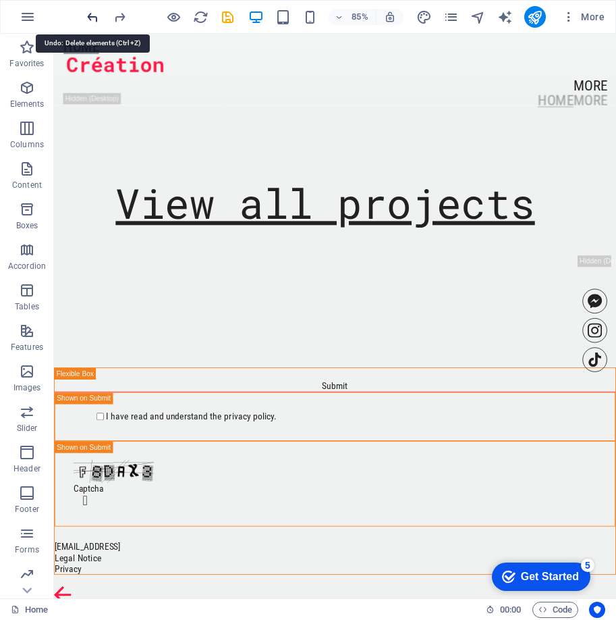
scroll to position [1965, 0]
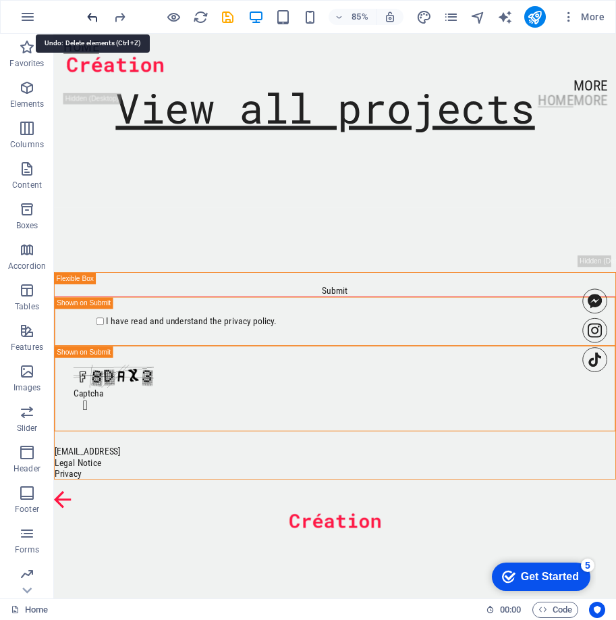
click at [90, 15] on icon "undo" at bounding box center [93, 17] width 16 height 16
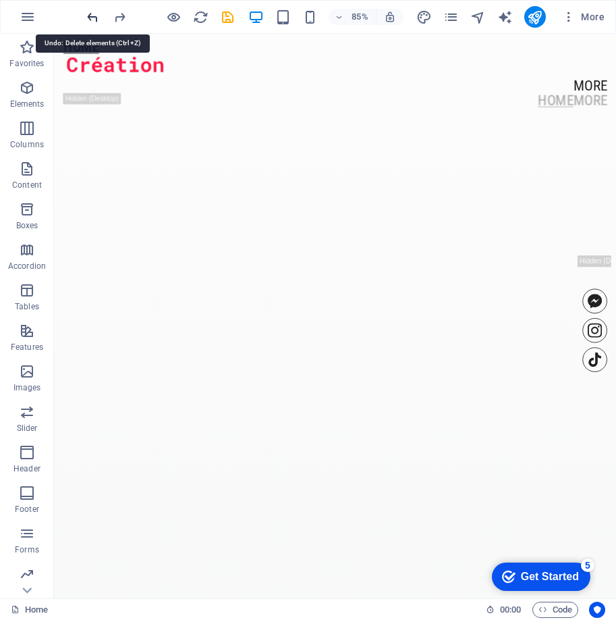
click at [89, 15] on icon "undo" at bounding box center [93, 17] width 16 height 16
click at [87, 15] on icon "undo" at bounding box center [93, 17] width 16 height 16
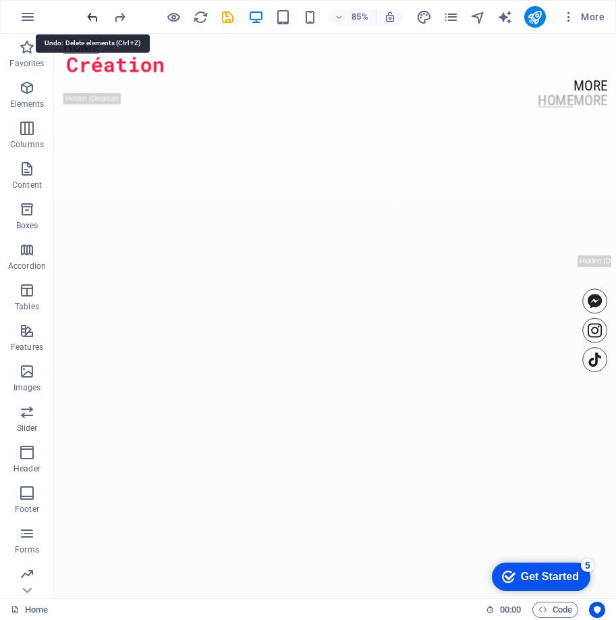
click at [86, 15] on icon "undo" at bounding box center [93, 17] width 16 height 16
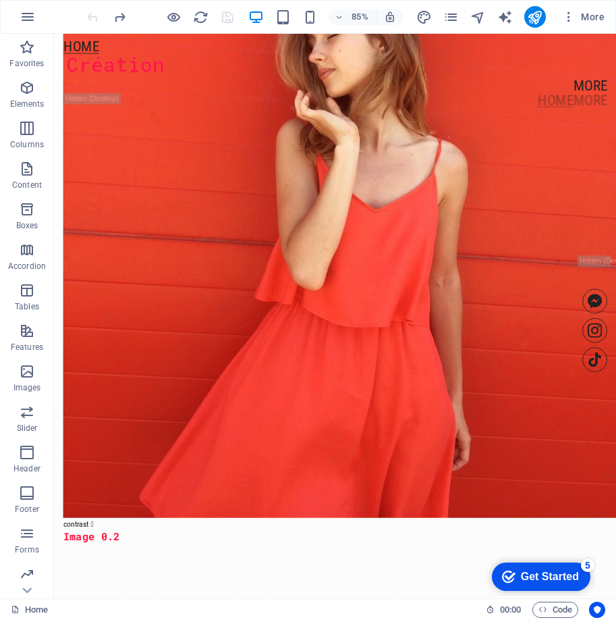
click at [85, 15] on div at bounding box center [159, 17] width 151 height 22
click at [84, 15] on div at bounding box center [159, 17] width 151 height 22
click at [84, 15] on div "85% More" at bounding box center [308, 17] width 615 height 32
click at [569, 15] on icon "button" at bounding box center [569, 17] width 14 height 14
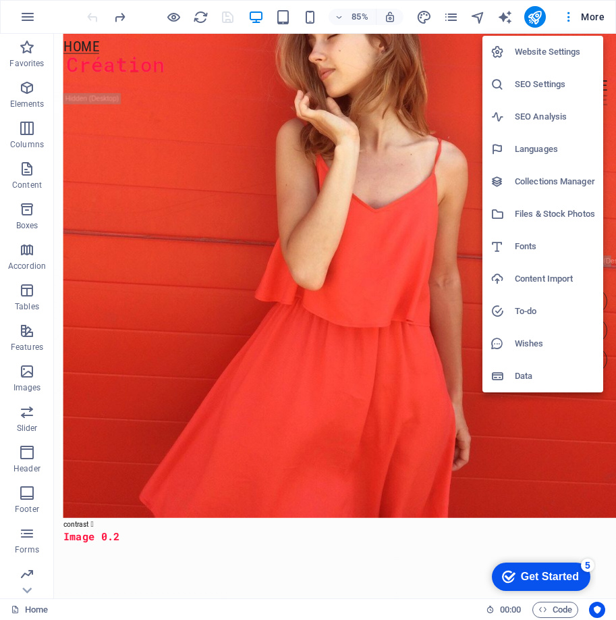
click at [555, 53] on h6 "Website Settings" at bounding box center [555, 52] width 80 height 16
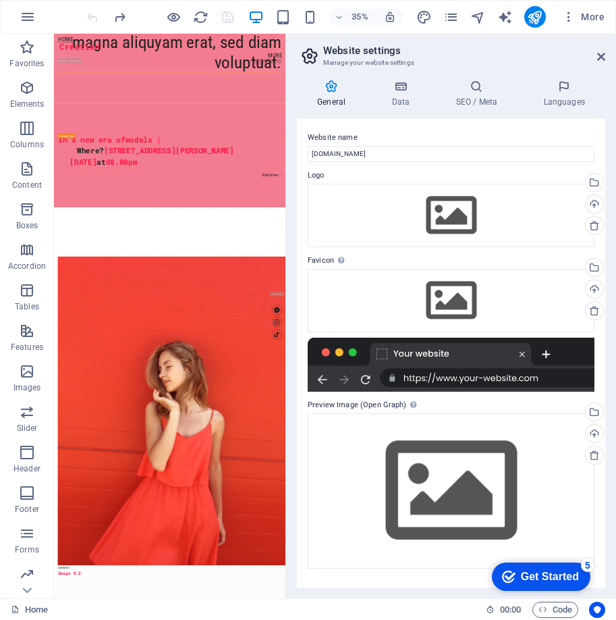
scroll to position [2914, 0]
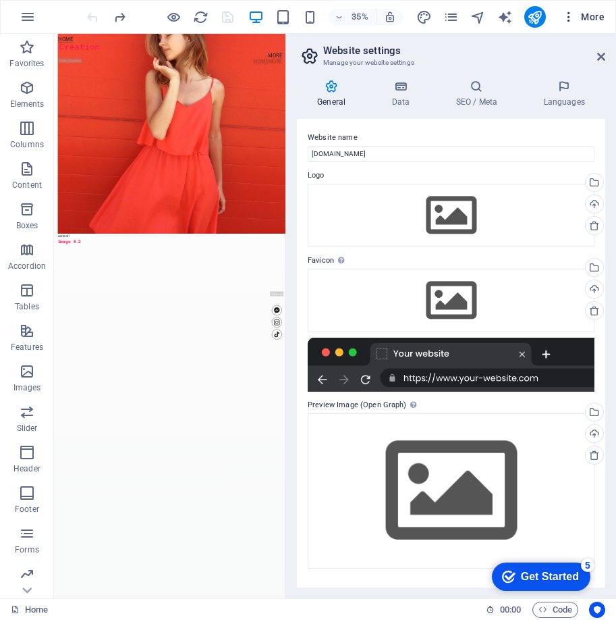
click at [587, 19] on span "More" at bounding box center [583, 17] width 43 height 14
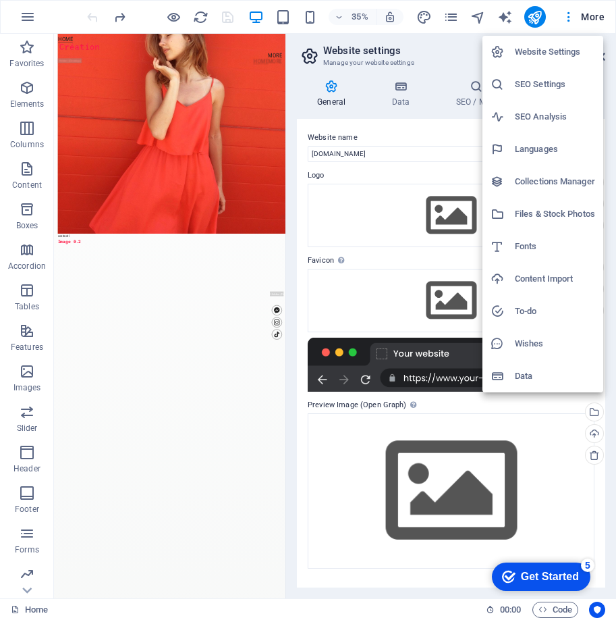
click at [560, 88] on h6 "SEO Settings" at bounding box center [555, 84] width 80 height 16
